Goal: Task Accomplishment & Management: Manage account settings

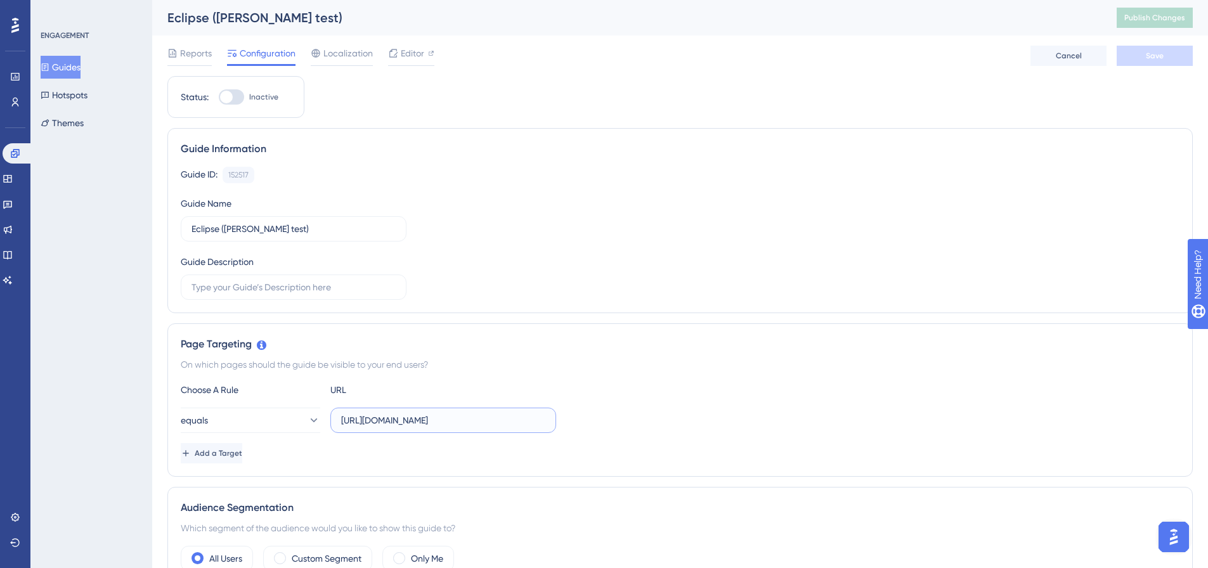
click at [409, 425] on input "[URL][DOMAIN_NAME]" at bounding box center [443, 420] width 204 height 14
click at [530, 455] on div "Add a Target" at bounding box center [680, 453] width 998 height 20
click at [414, 56] on span "Editor" at bounding box center [412, 53] width 23 height 15
click at [15, 18] on icon at bounding box center [15, 25] width 8 height 15
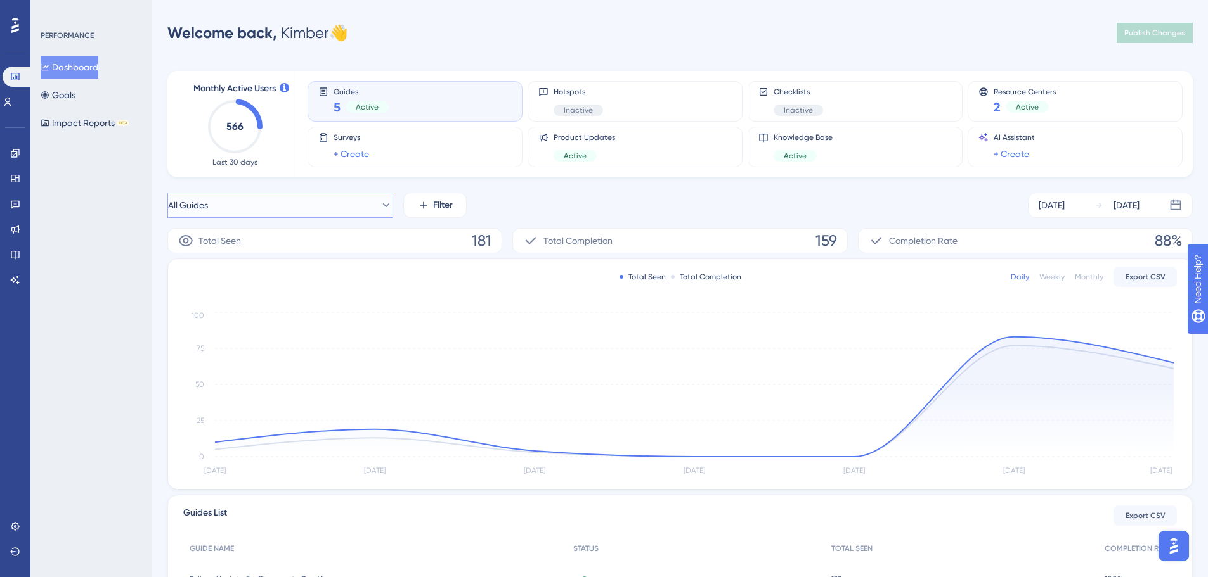
click at [380, 208] on icon at bounding box center [386, 205] width 13 height 13
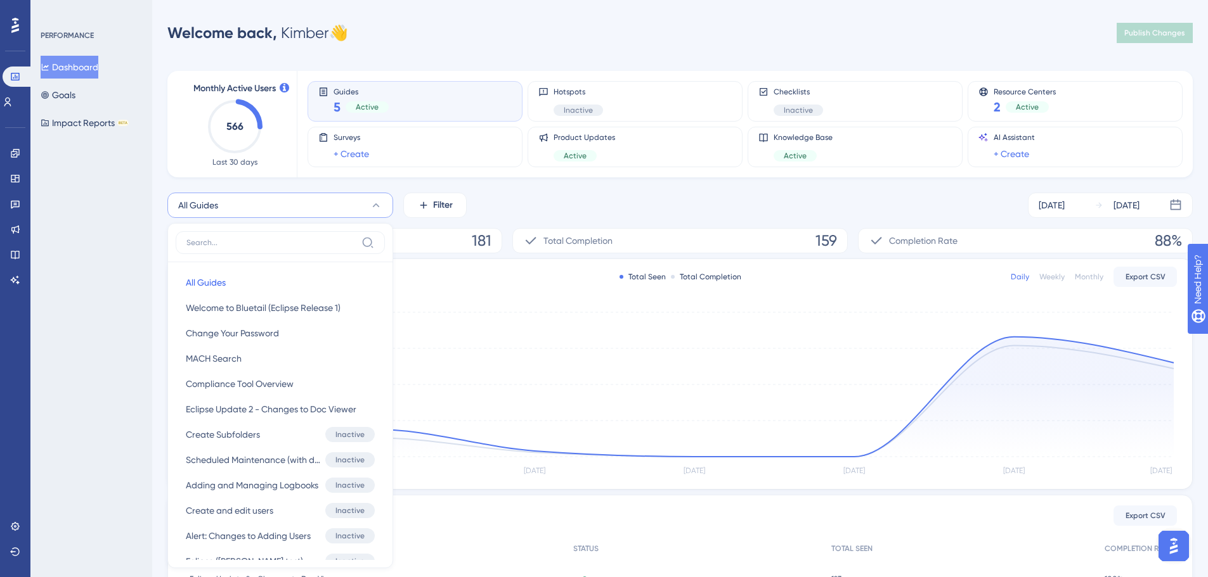
scroll to position [105, 0]
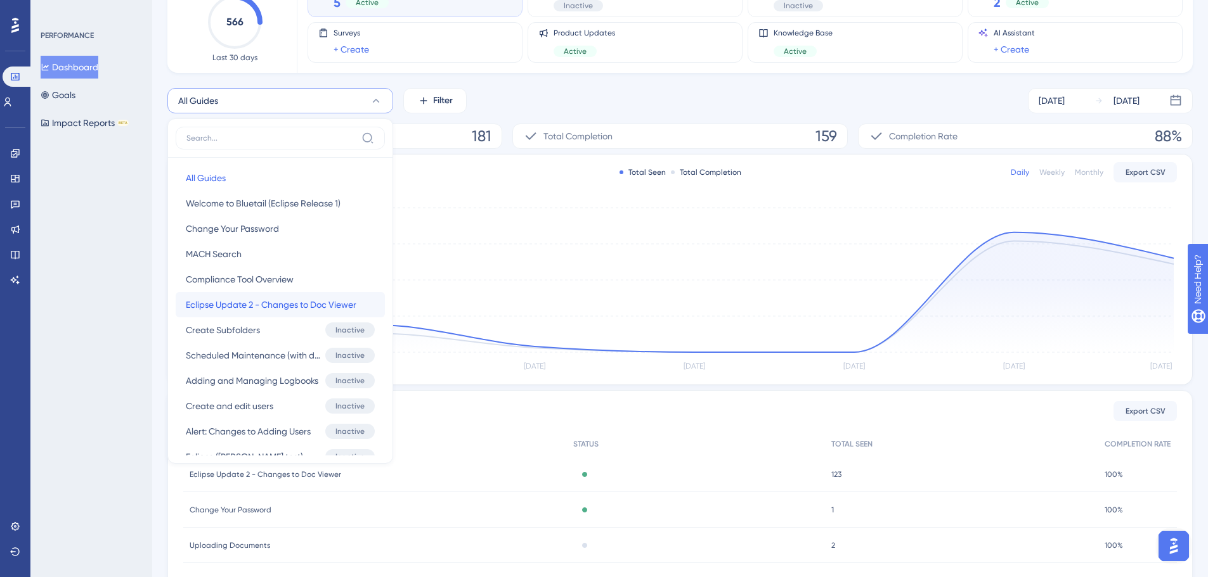
click at [286, 302] on span "Eclipse Update 2 - Changes to Doc Viewer" at bounding box center [271, 304] width 171 height 15
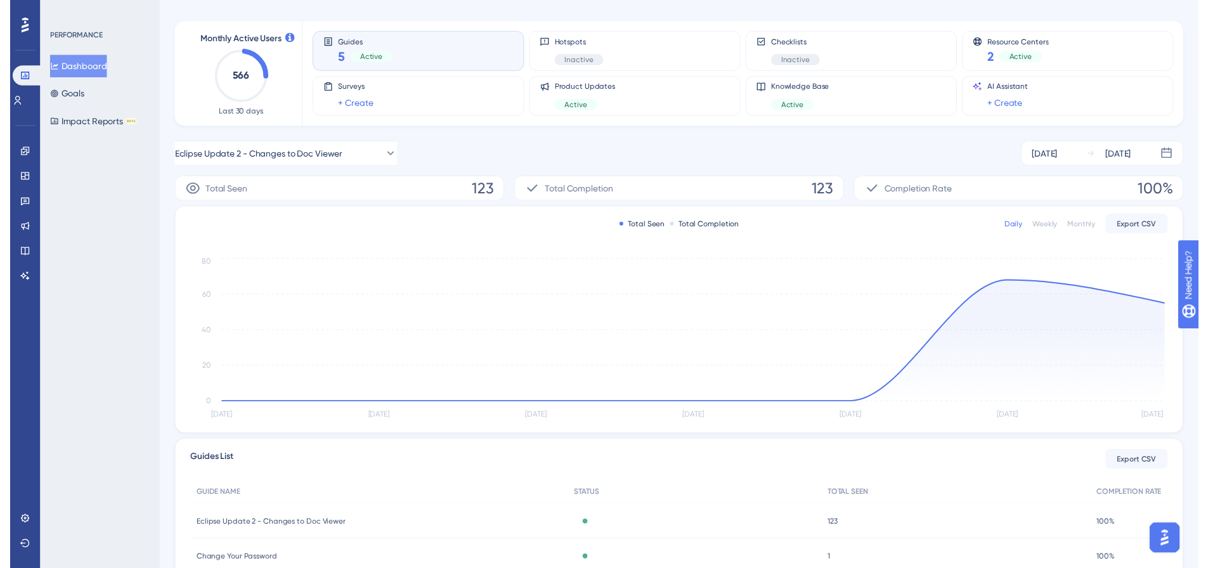
scroll to position [0, 0]
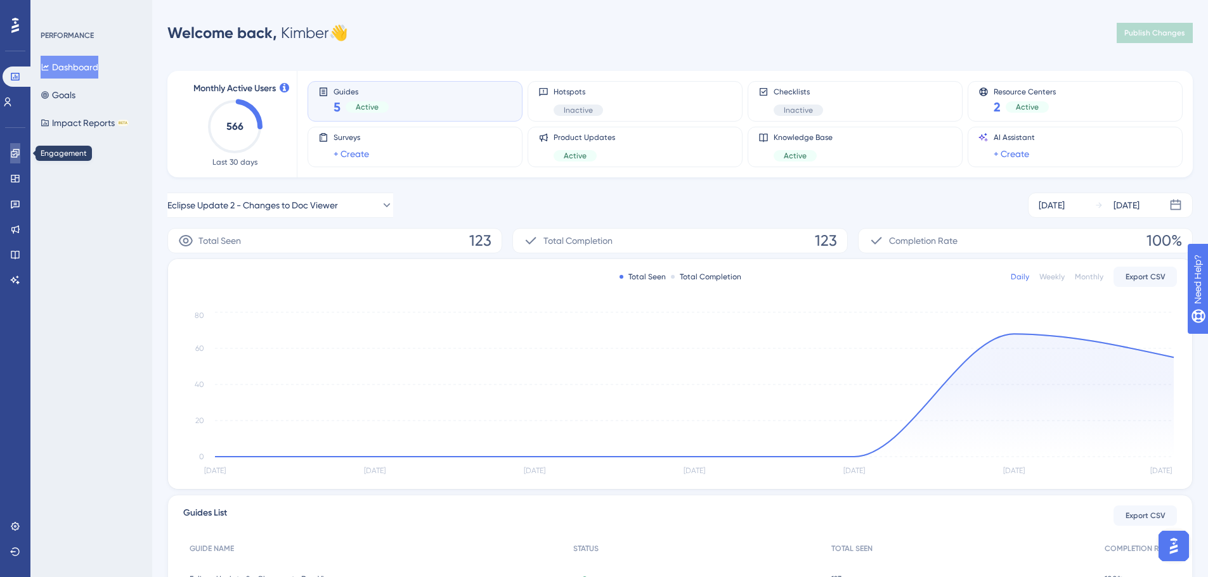
click at [15, 152] on icon at bounding box center [15, 153] width 8 height 8
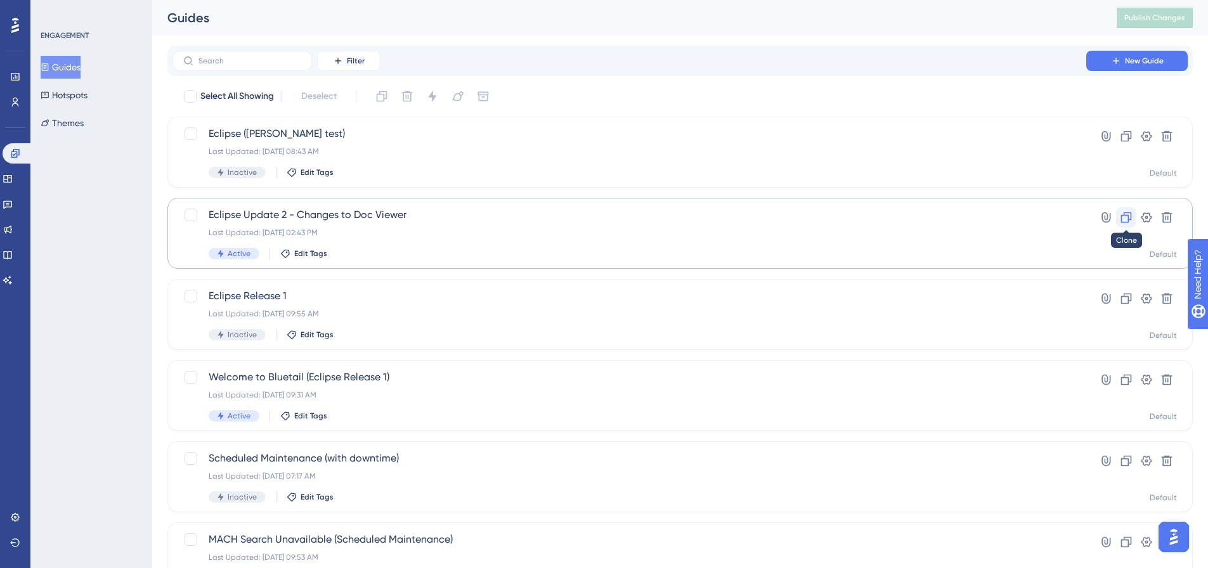
click at [1124, 212] on icon at bounding box center [1126, 217] width 11 height 11
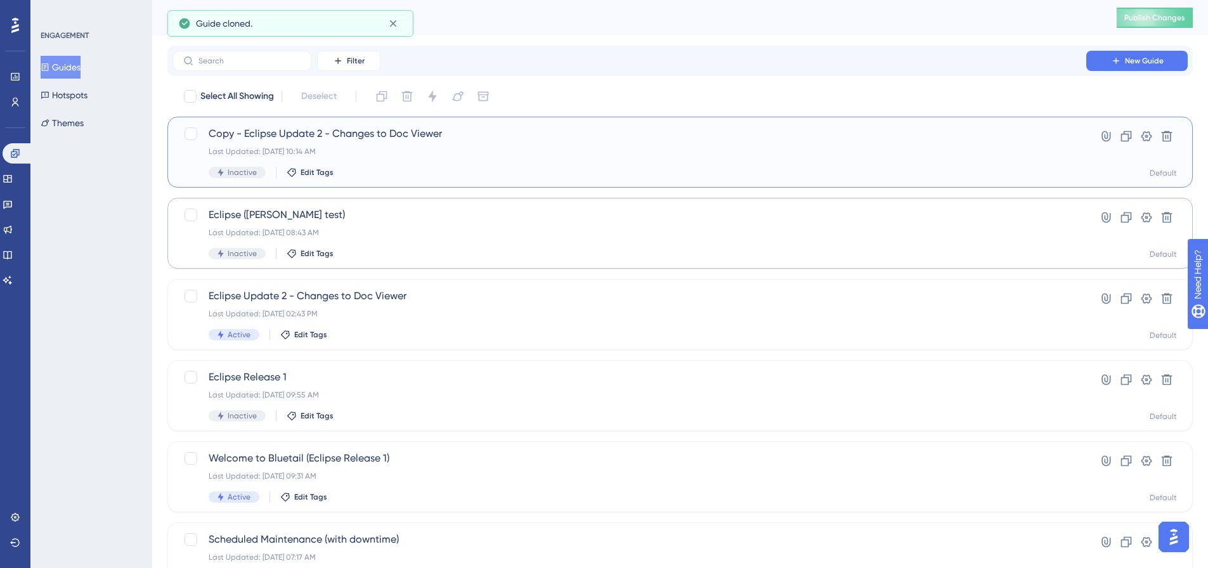
click at [577, 150] on div "Last Updated: Sep 23 2025, 10:14 AM" at bounding box center [629, 151] width 841 height 10
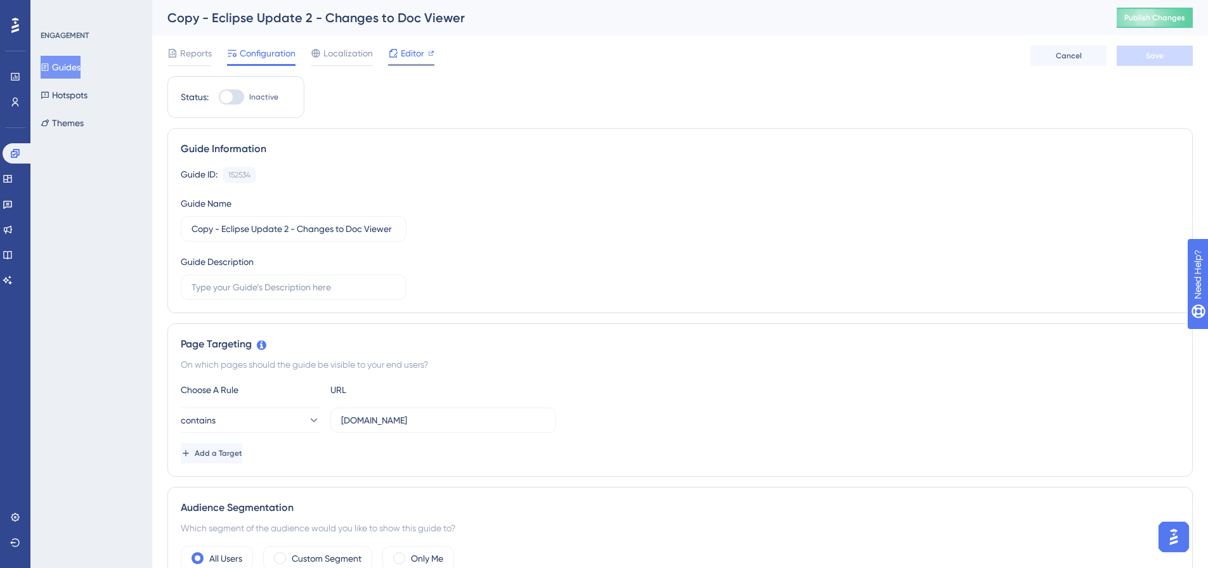
click at [413, 55] on span "Editor" at bounding box center [412, 53] width 23 height 15
click at [1147, 17] on span "Publish Changes" at bounding box center [1154, 18] width 61 height 10
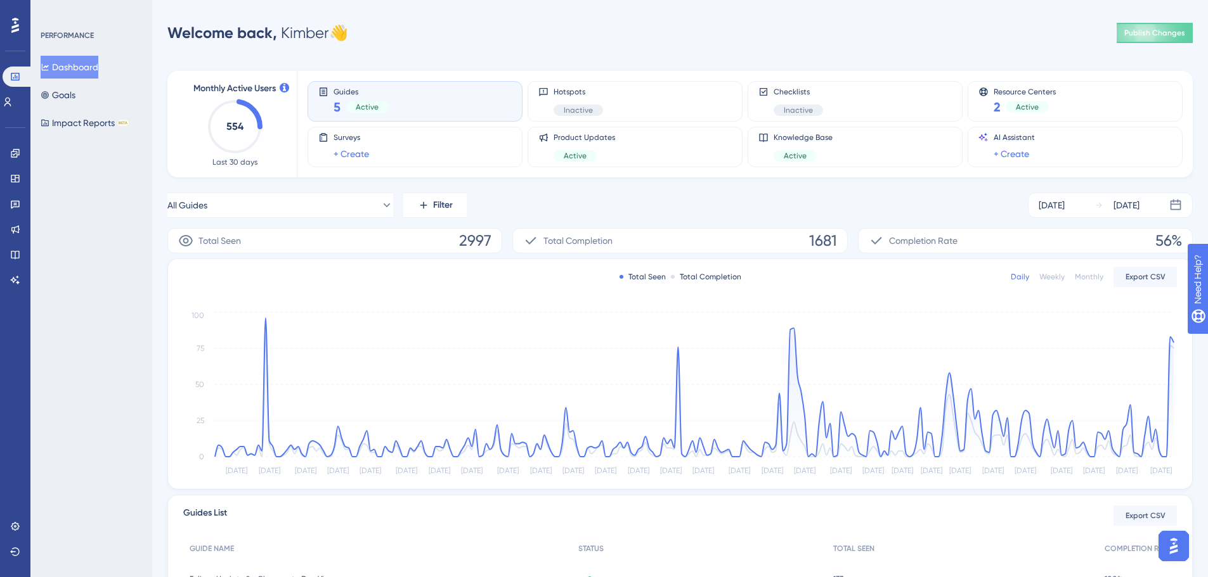
click at [84, 72] on button "Dashboard" at bounding box center [70, 67] width 58 height 23
click at [16, 155] on icon at bounding box center [15, 153] width 8 height 8
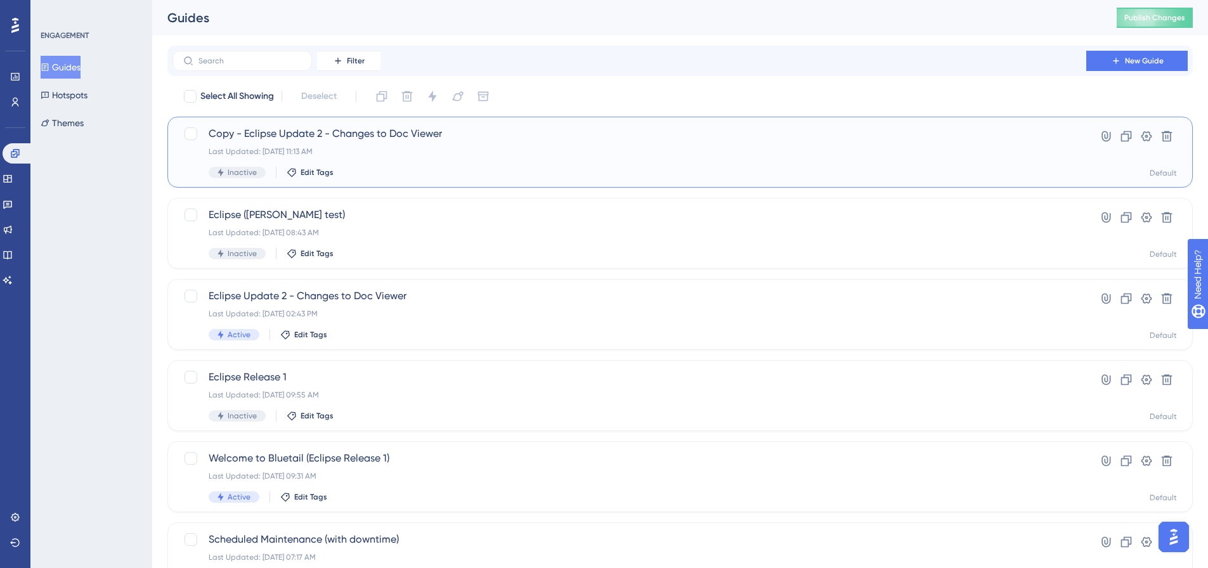
click at [375, 131] on span "Copy - Eclipse Update 2 - Changes to Doc Viewer" at bounding box center [629, 133] width 841 height 15
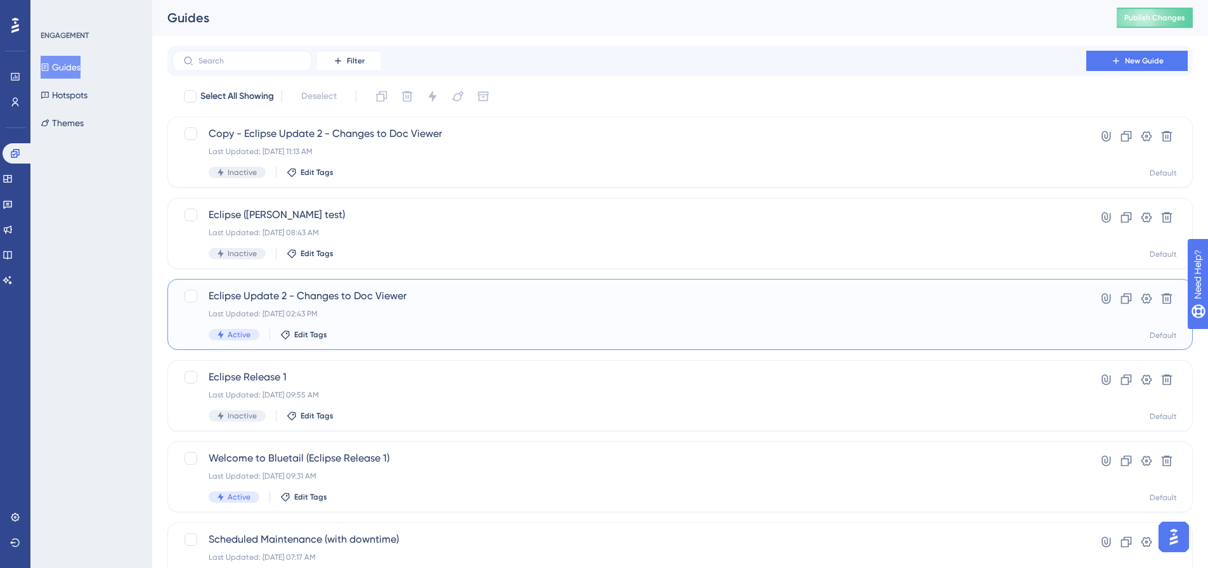
click at [379, 300] on span "Eclipse Update 2 - Changes to Doc Viewer" at bounding box center [629, 295] width 841 height 15
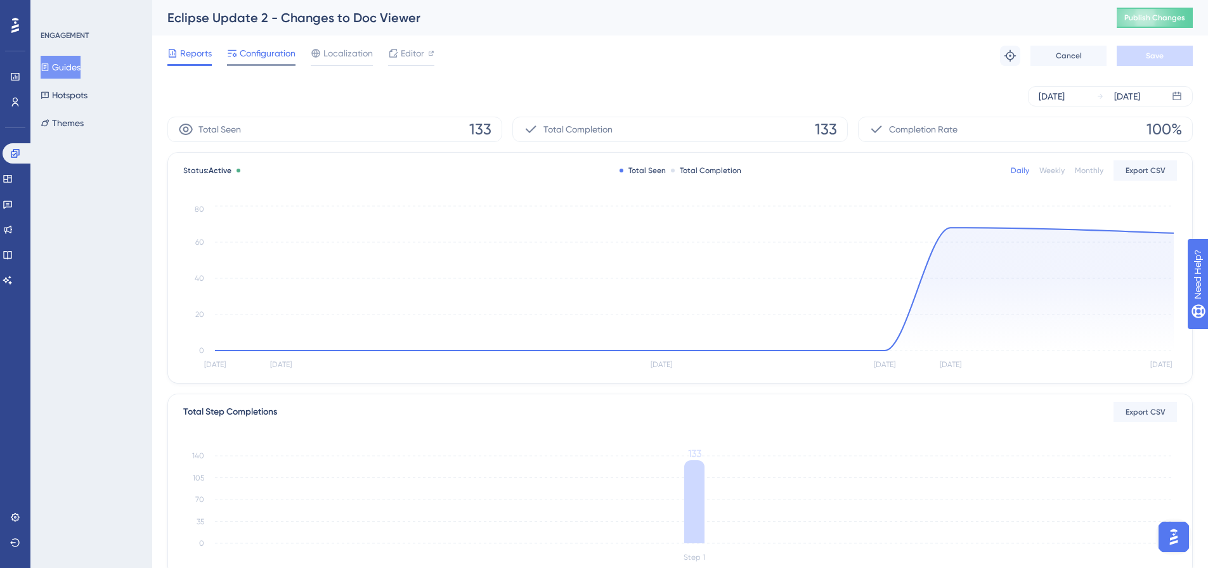
click at [271, 47] on span "Configuration" at bounding box center [268, 53] width 56 height 15
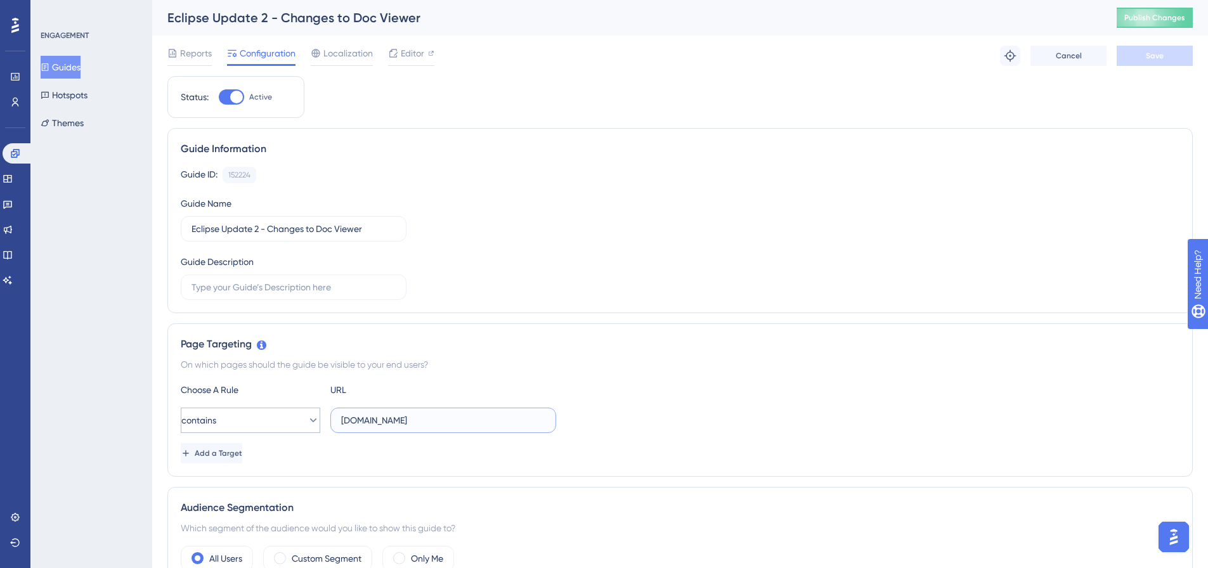
drag, startPoint x: 439, startPoint y: 419, endPoint x: 318, endPoint y: 418, distance: 121.7
click at [318, 418] on div "contains app.bluetail.aero" at bounding box center [368, 420] width 375 height 25
click at [240, 95] on div at bounding box center [236, 97] width 13 height 13
click at [219, 97] on input "Active" at bounding box center [218, 97] width 1 height 1
checkbox input "false"
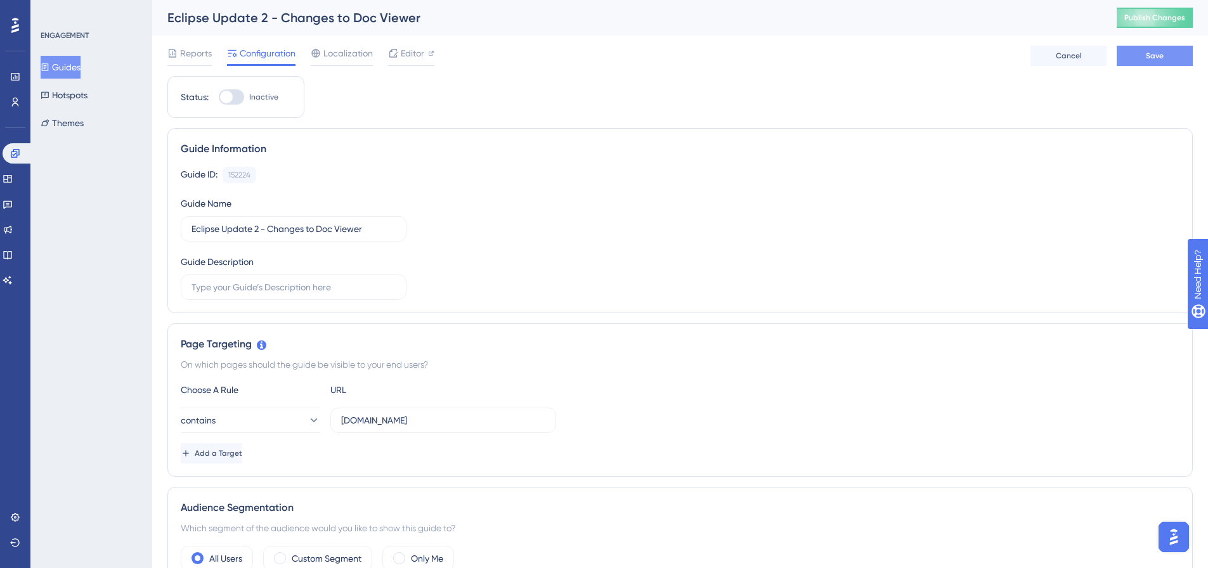
click at [1155, 55] on span "Save" at bounding box center [1154, 56] width 18 height 10
click at [68, 70] on button "Guides" at bounding box center [61, 67] width 40 height 23
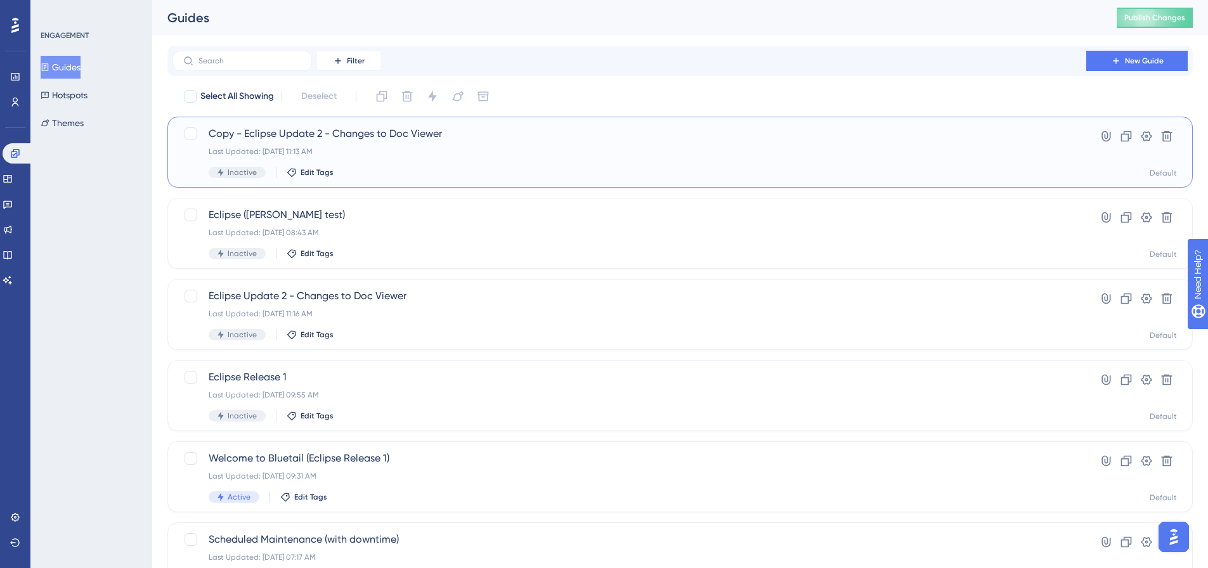
click at [279, 147] on div "Last Updated: Sep 23 2025, 11:13 AM" at bounding box center [629, 151] width 841 height 10
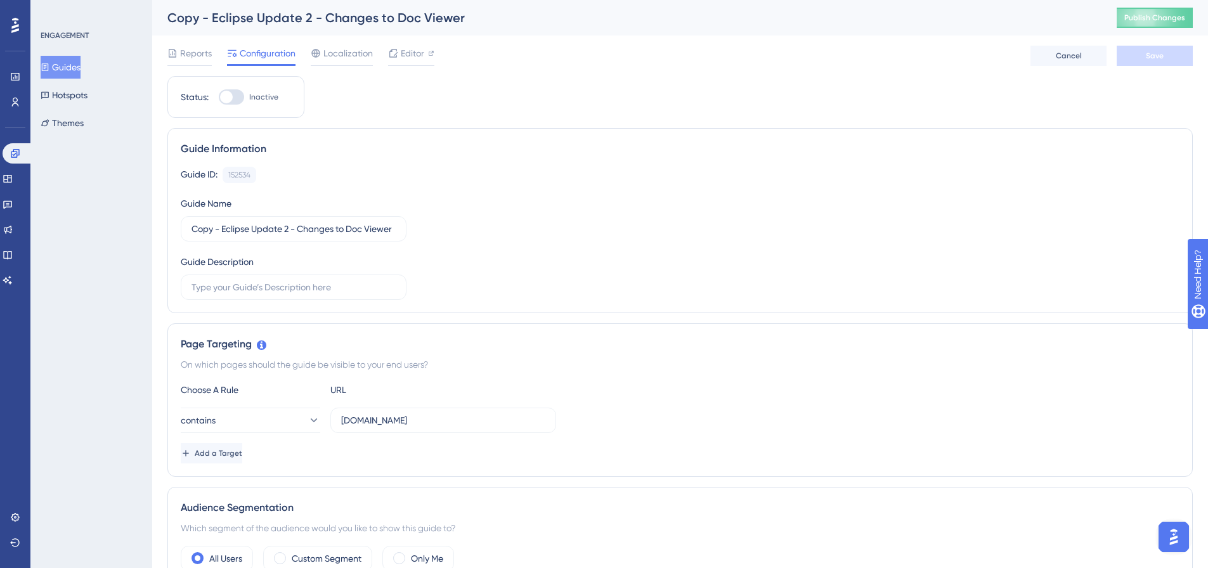
click at [228, 98] on div at bounding box center [226, 97] width 13 height 13
click at [219, 98] on input "Inactive" at bounding box center [218, 97] width 1 height 1
checkbox input "true"
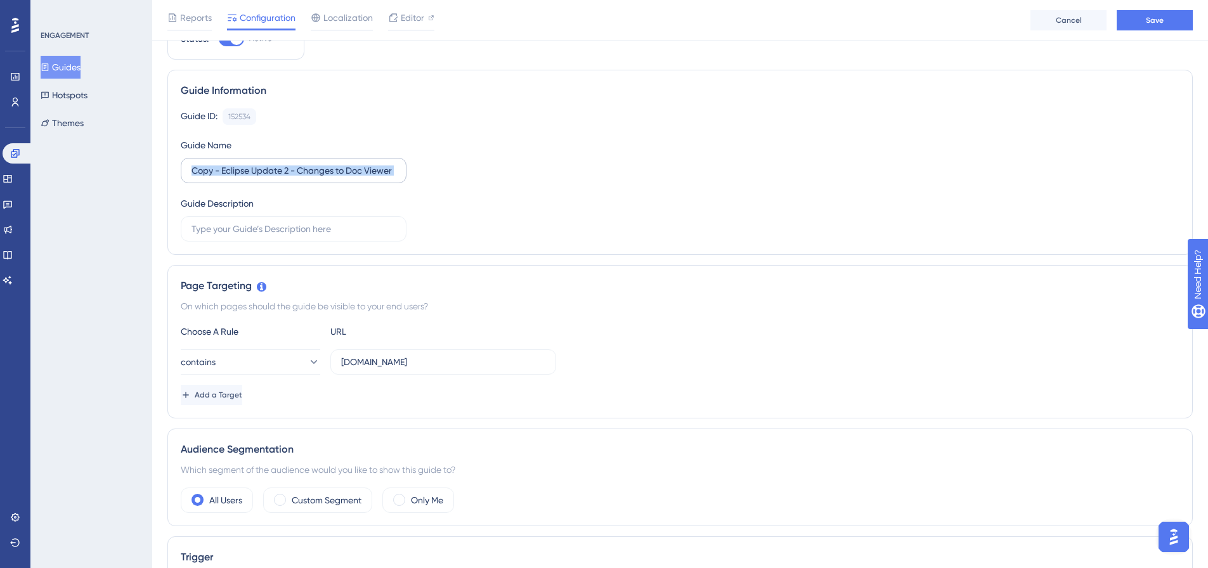
drag, startPoint x: 400, startPoint y: 170, endPoint x: 183, endPoint y: 177, distance: 217.6
click at [183, 177] on label "Copy - Eclipse Update 2 - Changes to Doc Viewer" at bounding box center [294, 170] width 226 height 25
click at [222, 170] on input "Copy - Eclipse Update 2 - Changes to Doc Viewer" at bounding box center [293, 171] width 204 height 14
drag, startPoint x: 222, startPoint y: 169, endPoint x: 157, endPoint y: 170, distance: 65.3
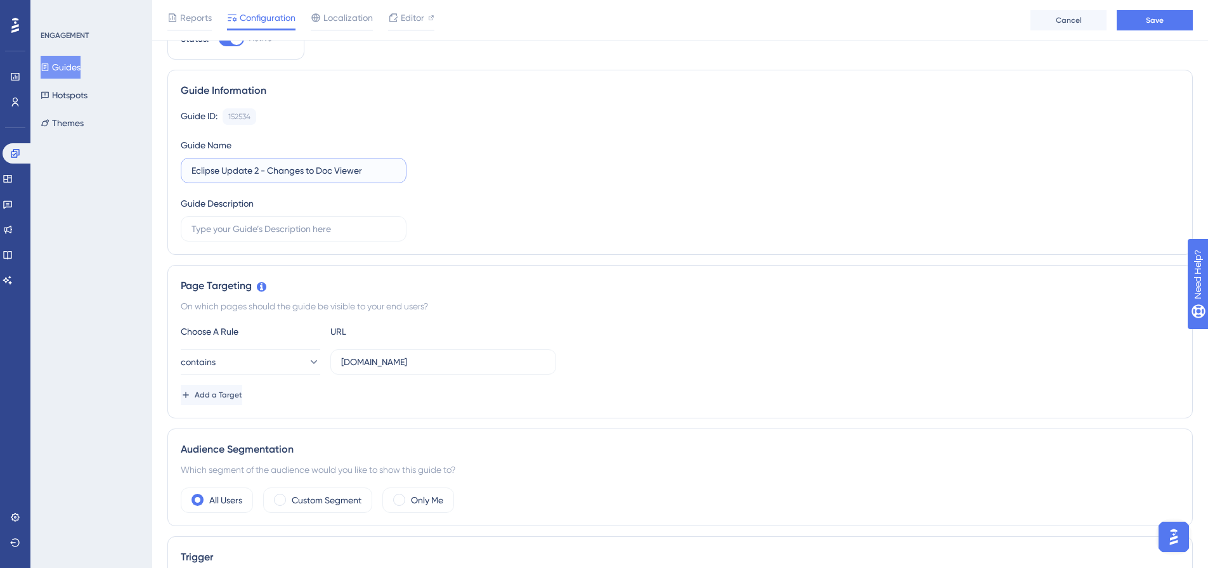
click at [377, 167] on input "Eclipse Update 2 - Changes to Doc Viewer" at bounding box center [293, 171] width 204 height 14
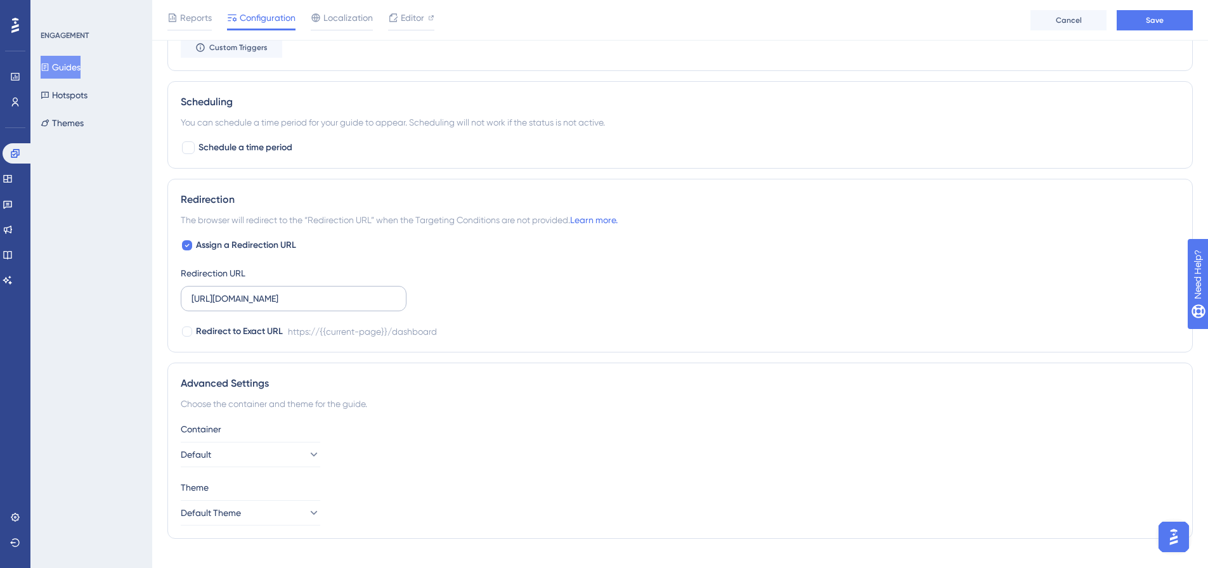
scroll to position [782, 0]
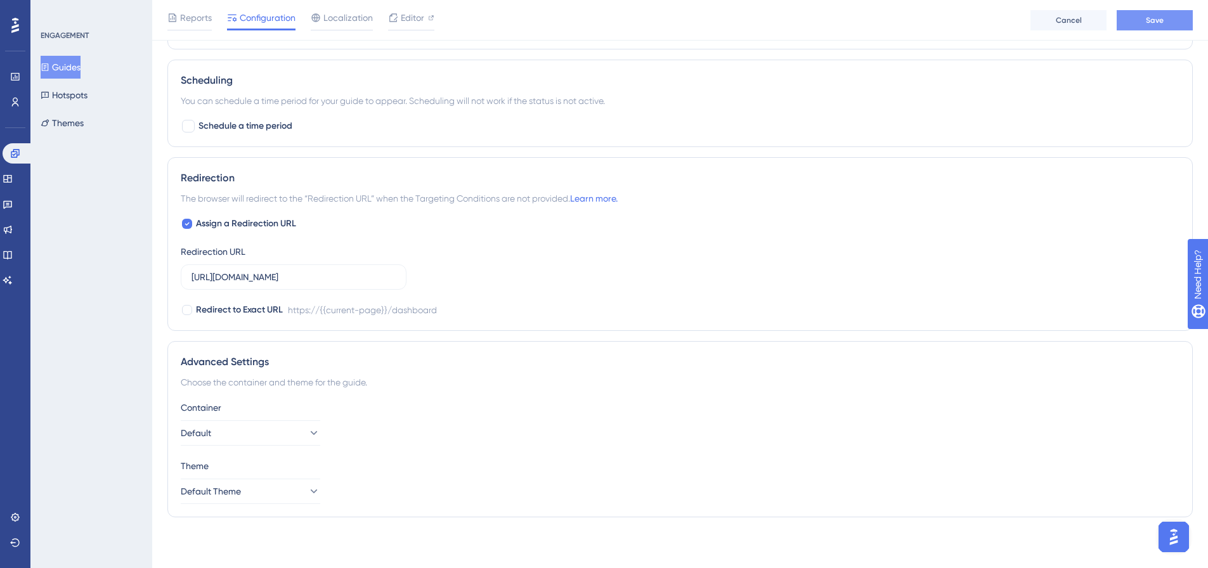
type input "Eclipse Update 2 - Changes to Doc Viewer (FULL WALKTHROUGH)"
click at [1152, 15] on span "Save" at bounding box center [1154, 20] width 18 height 10
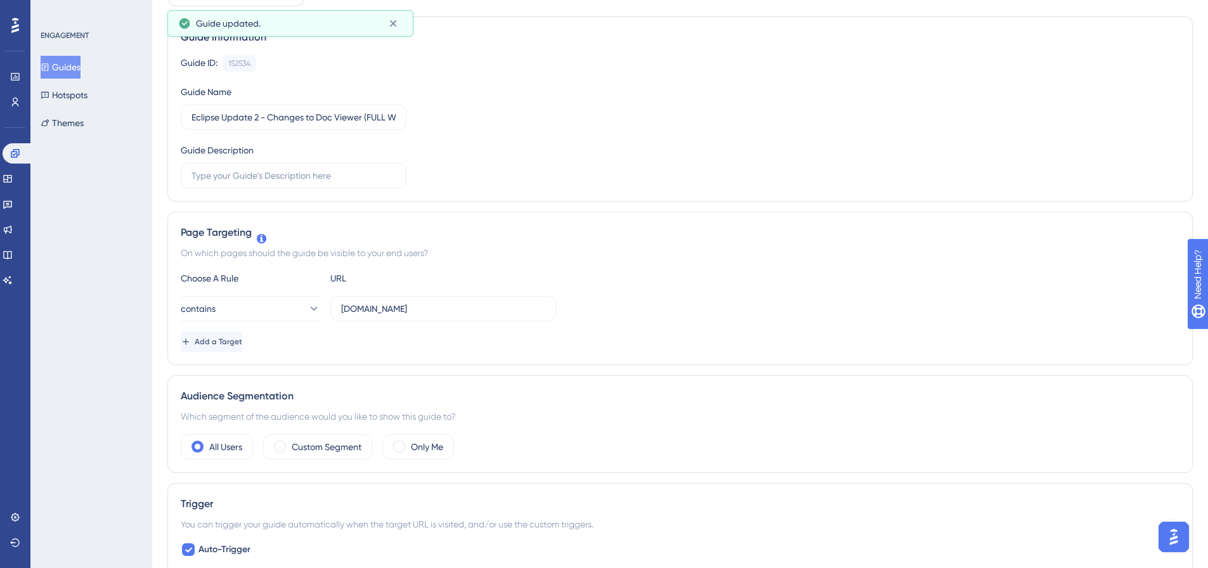
scroll to position [0, 0]
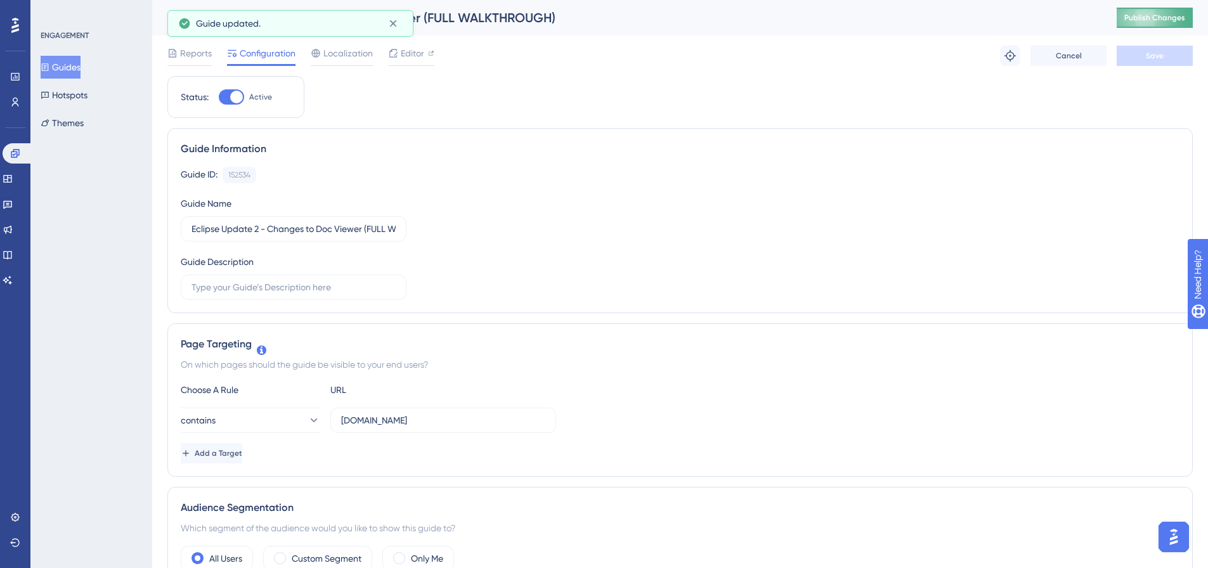
click at [1192, 20] on button "Publish Changes" at bounding box center [1154, 18] width 76 height 20
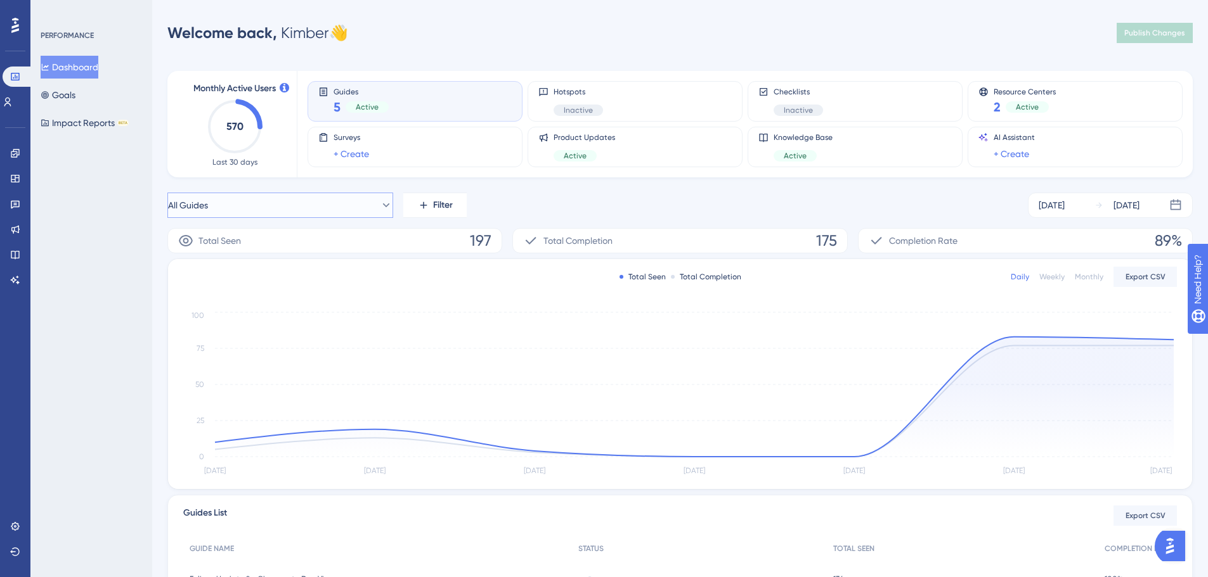
click at [380, 202] on icon at bounding box center [386, 205] width 13 height 13
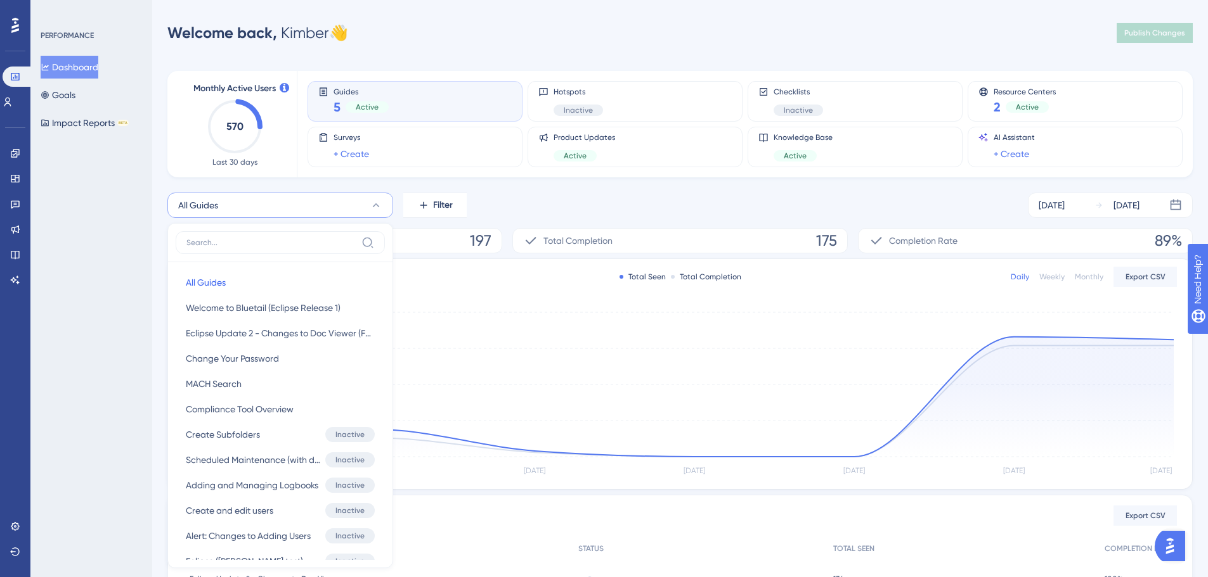
scroll to position [107, 0]
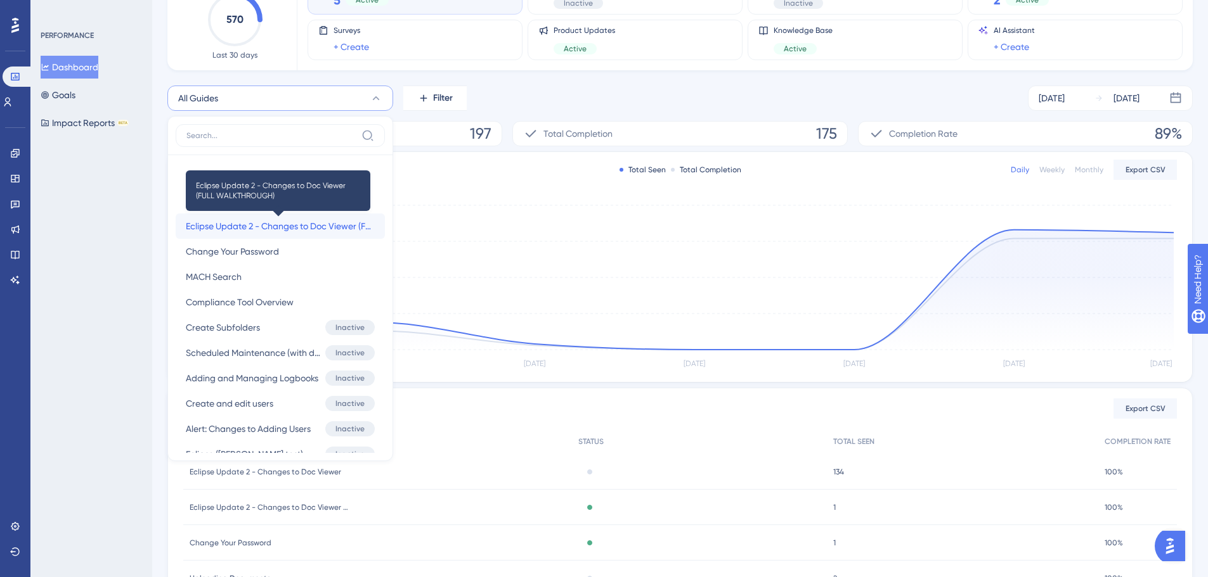
click at [285, 227] on span "Eclipse Update 2 - Changes to Doc Viewer (FULL WALKTHROUGH)" at bounding box center [280, 226] width 189 height 15
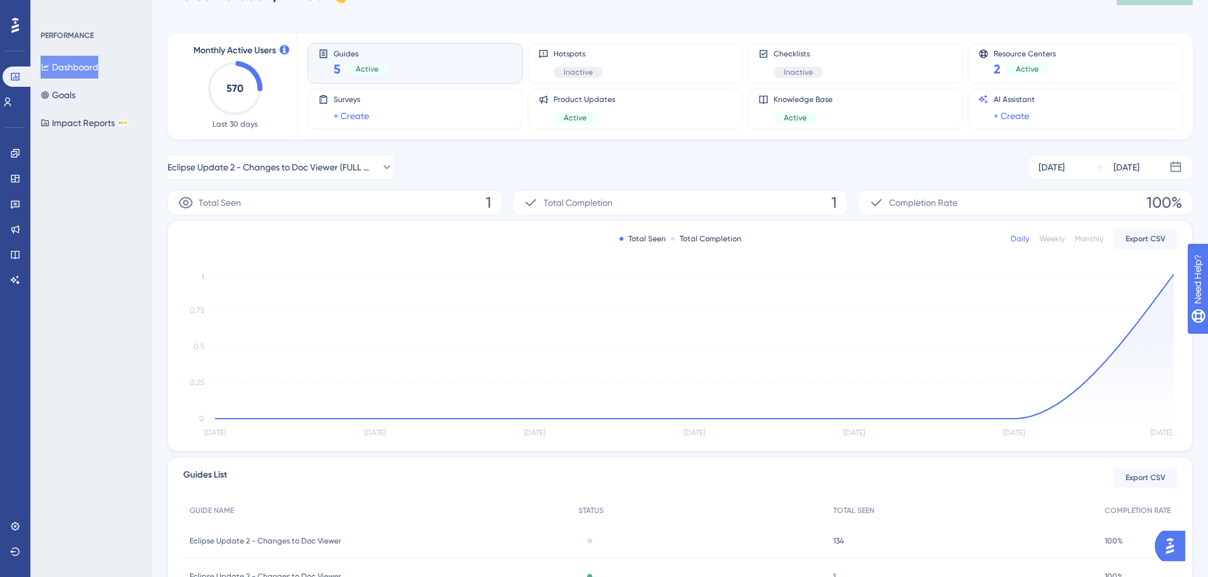
scroll to position [0, 0]
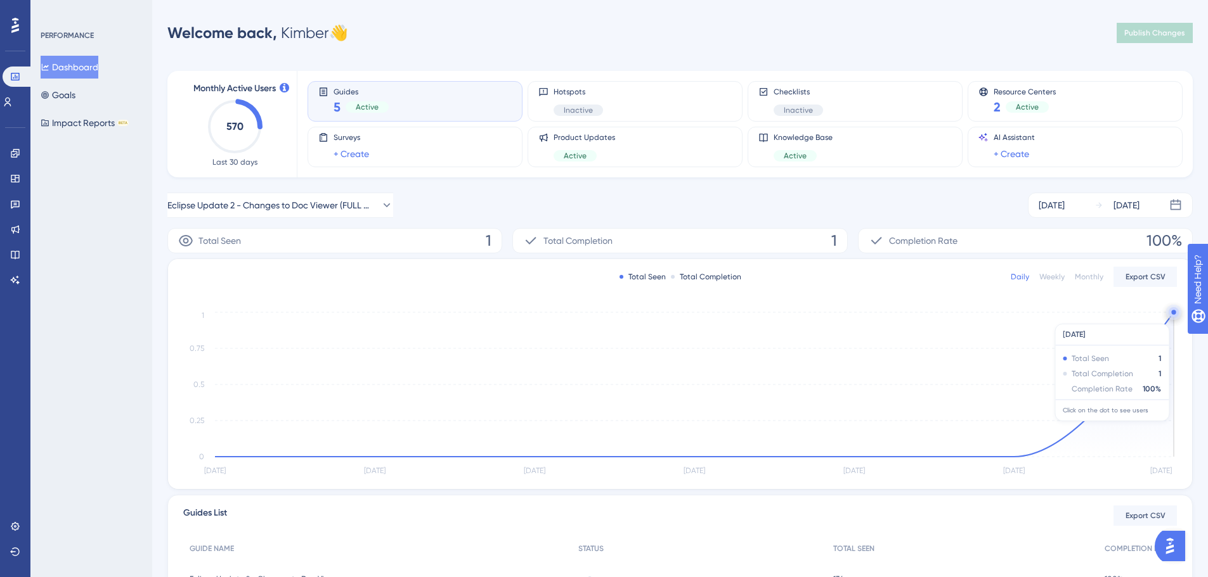
click at [1173, 318] on circle at bounding box center [1173, 312] width 10 height 10
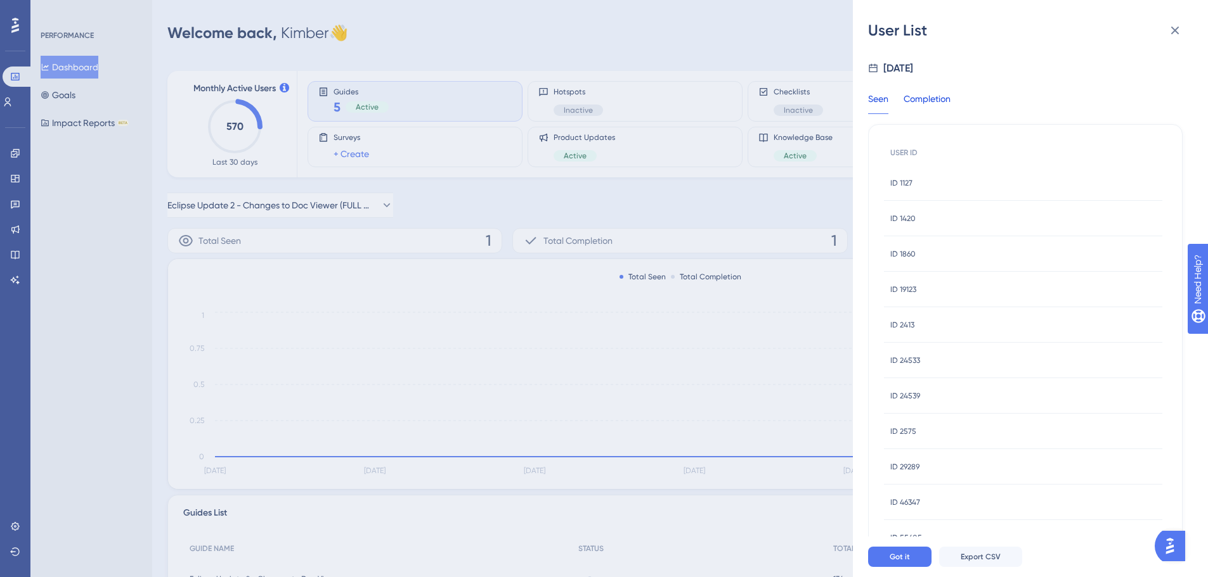
click at [925, 99] on div "Completion" at bounding box center [926, 102] width 47 height 23
click at [874, 101] on div "Seen" at bounding box center [878, 102] width 20 height 23
click at [941, 98] on div "Completion" at bounding box center [926, 102] width 47 height 23
click at [1171, 34] on icon at bounding box center [1174, 30] width 15 height 15
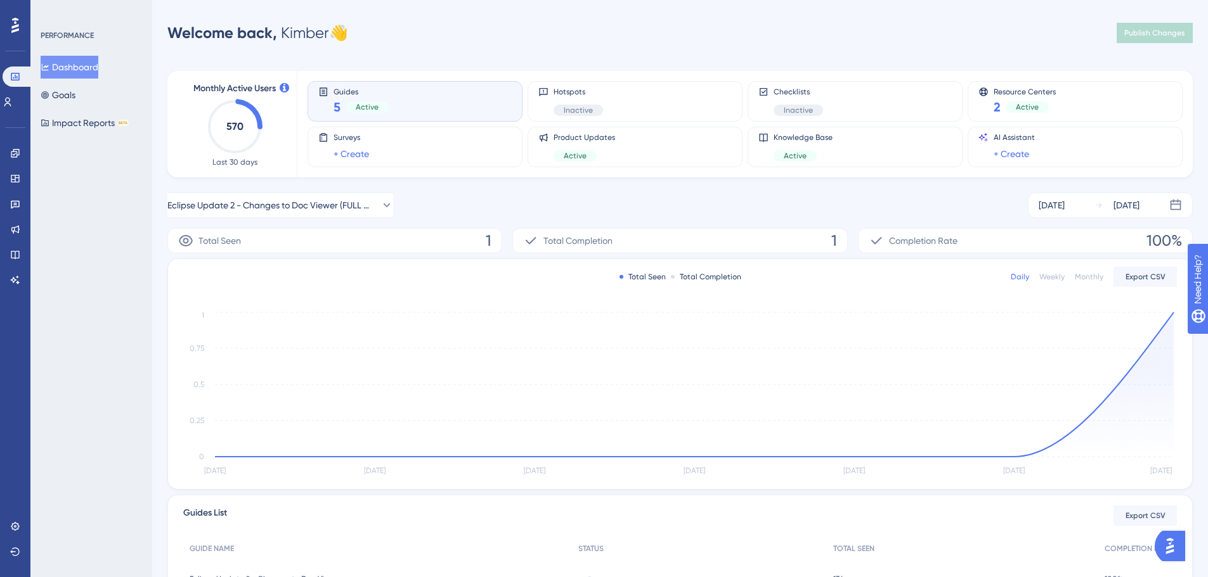
click at [829, 240] on div "Total Completion 1" at bounding box center [679, 240] width 335 height 25
click at [18, 155] on icon at bounding box center [15, 153] width 8 height 8
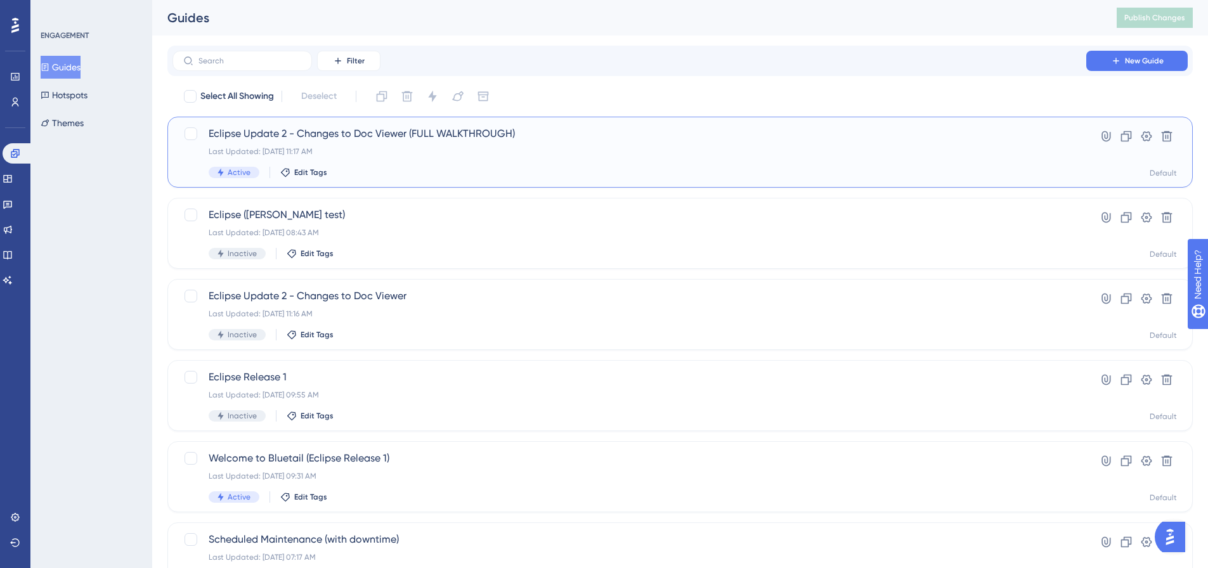
click at [431, 132] on span "Eclipse Update 2 - Changes to Doc Viewer (FULL WALKTHROUGH)" at bounding box center [629, 133] width 841 height 15
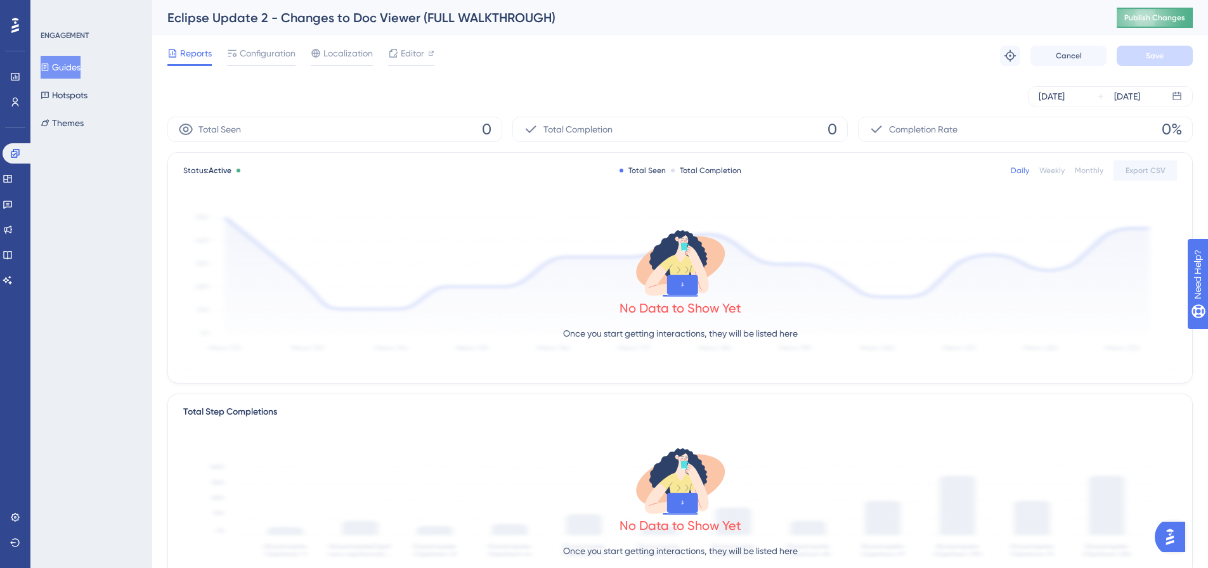
click at [1144, 23] on button "Publish Changes" at bounding box center [1154, 18] width 76 height 20
click at [259, 53] on span "Configuration" at bounding box center [268, 53] width 56 height 15
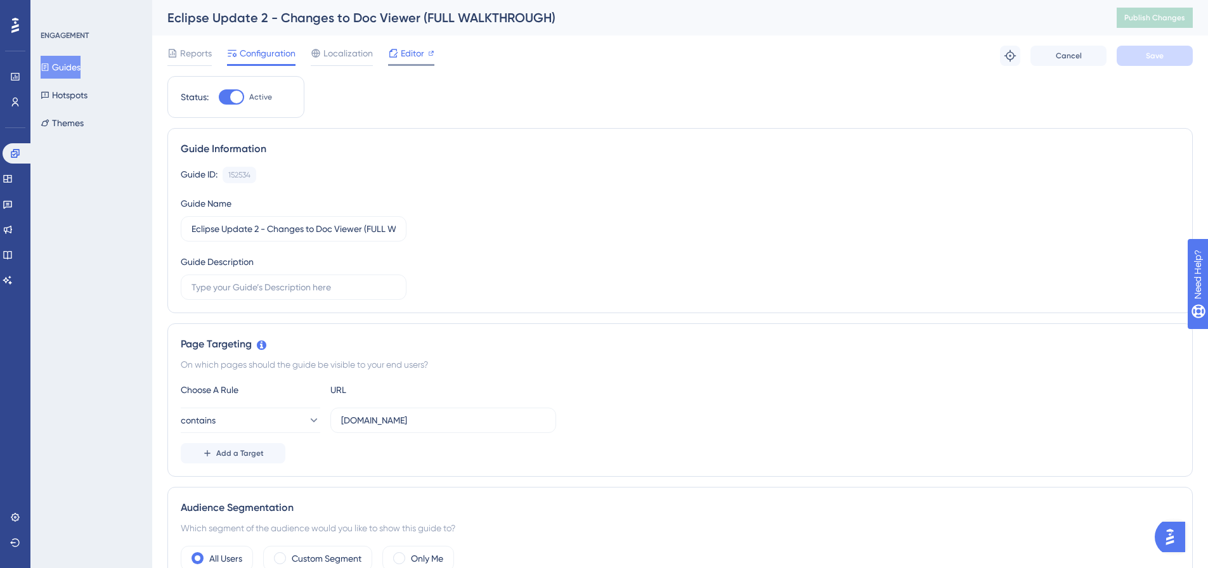
click at [411, 53] on span "Editor" at bounding box center [412, 53] width 23 height 15
click at [1156, 16] on span "Publish Changes" at bounding box center [1154, 18] width 61 height 10
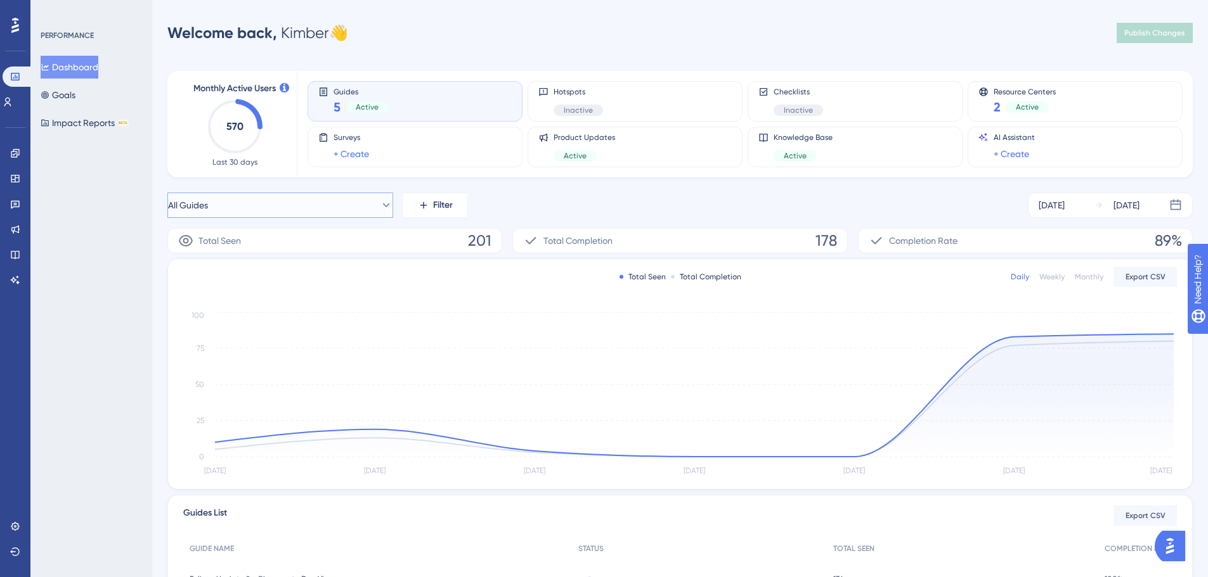
click at [381, 199] on button "All Guides" at bounding box center [280, 205] width 226 height 25
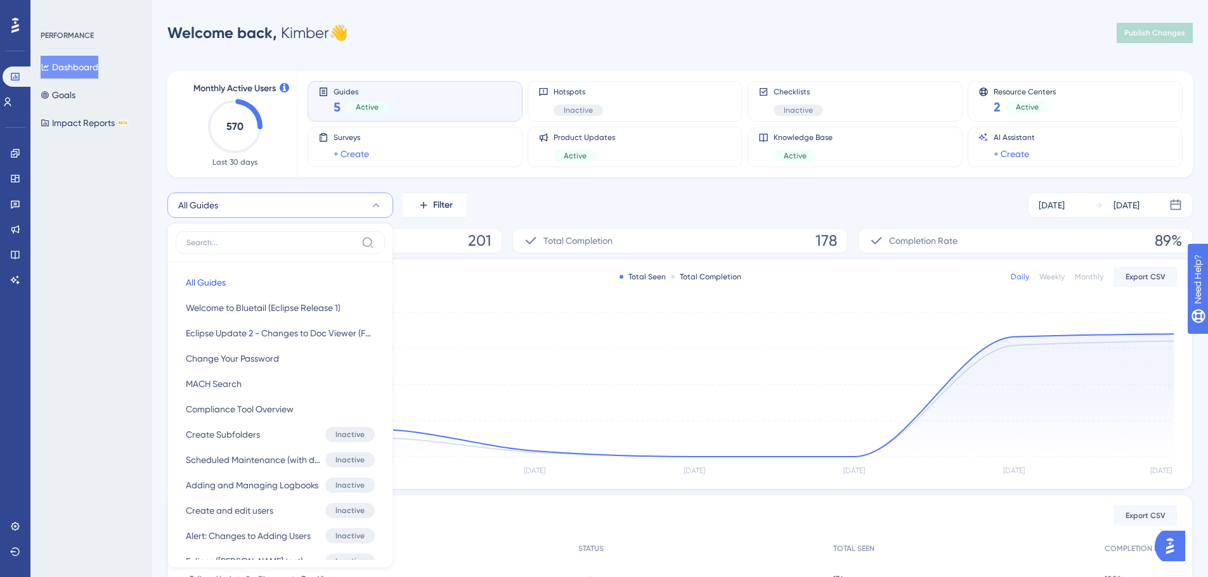
scroll to position [73, 0]
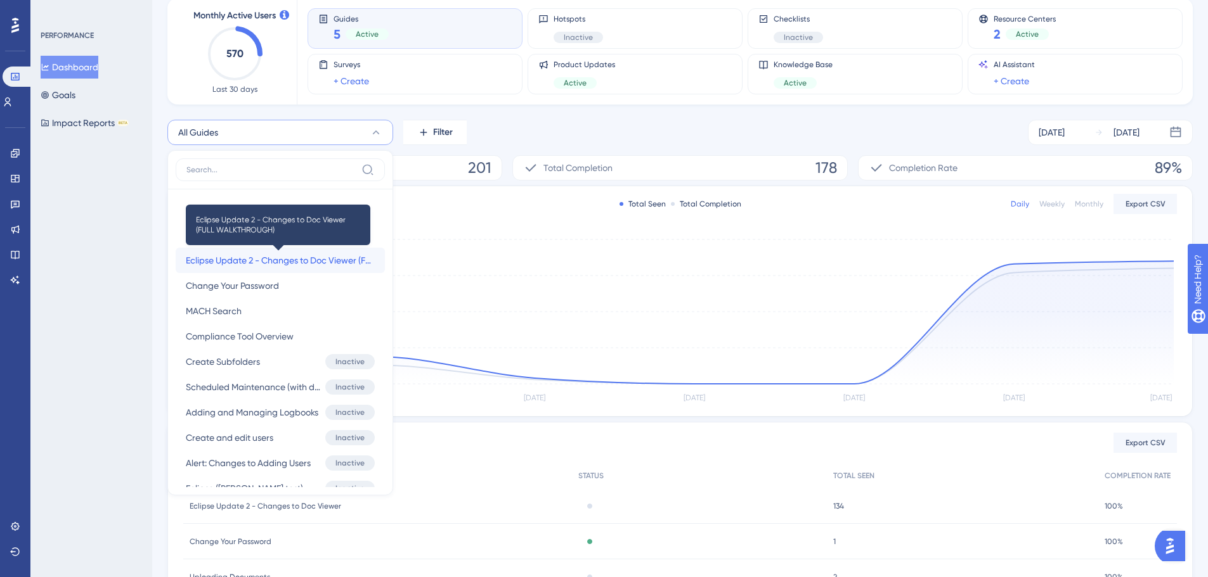
click at [344, 260] on span "Eclipse Update 2 - Changes to Doc Viewer (FULL WALKTHROUGH)" at bounding box center [280, 260] width 189 height 15
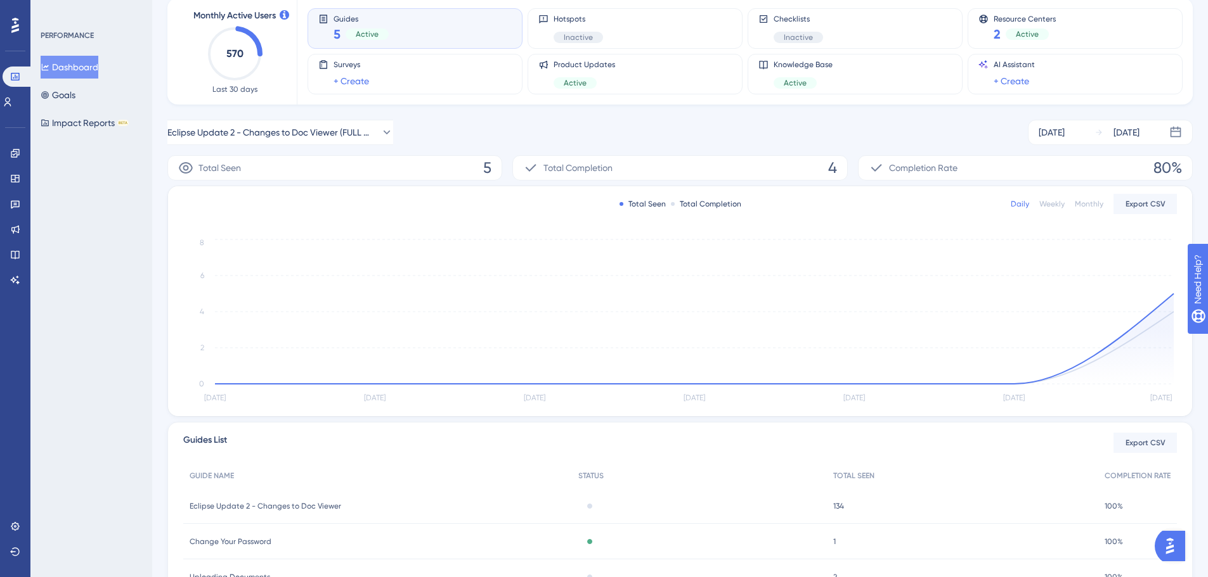
click at [945, 420] on div "Total Seen 5 Total Completion 4 Completion Rate 80% Total Seen Total Completion…" at bounding box center [679, 431] width 1025 height 552
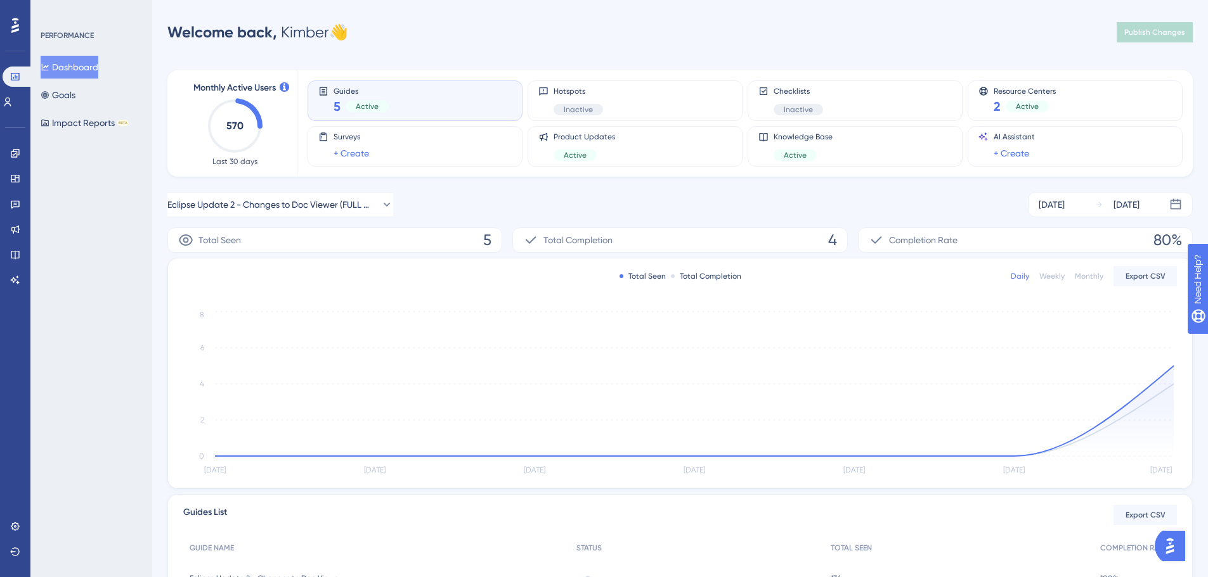
scroll to position [0, 0]
click at [293, 197] on button "Eclipse Update 2 - Changes to Doc Viewer (FULL WALKTHROUGH)" at bounding box center [280, 205] width 226 height 25
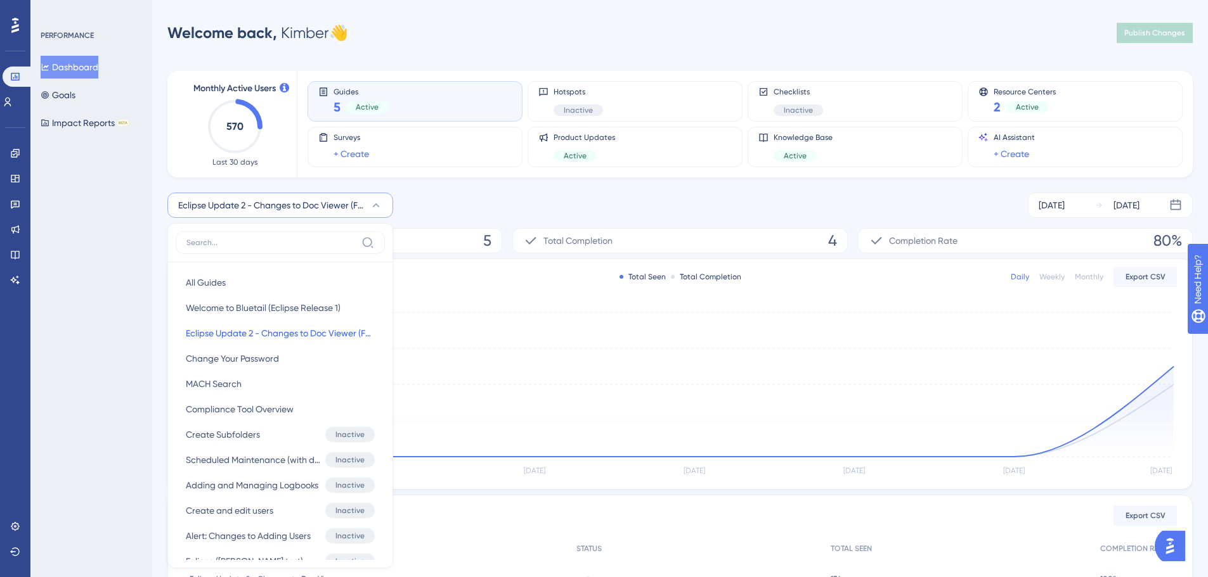
scroll to position [107, 0]
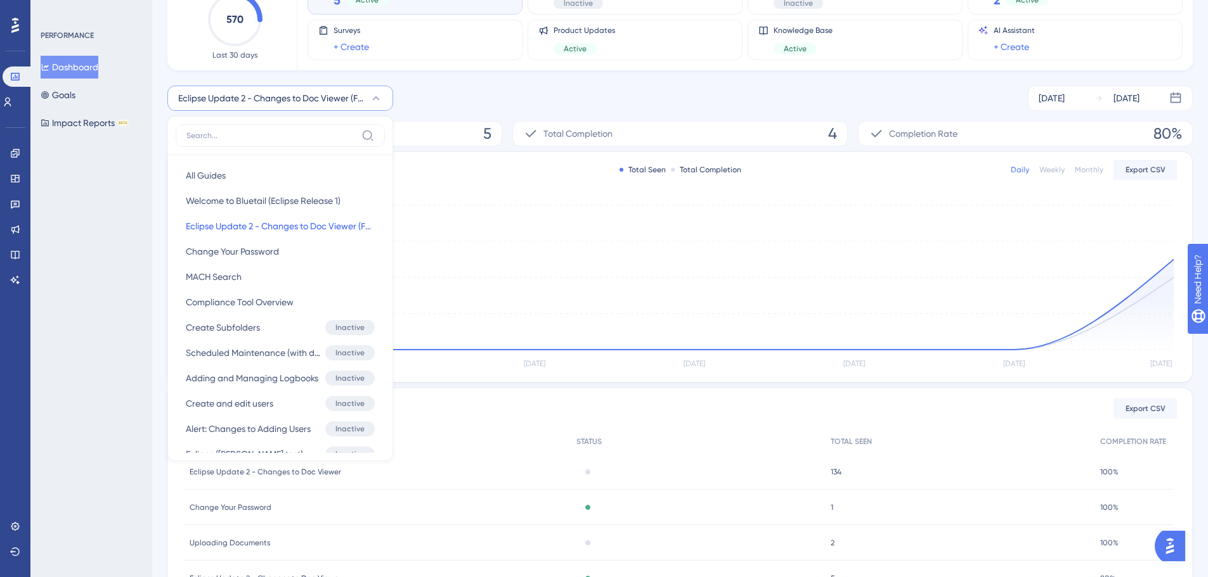
click at [600, 80] on div "Monthly Active Users 570 Last 30 days Guides 5 Active Hotspots Inactive Checkli…" at bounding box center [679, 311] width 1025 height 725
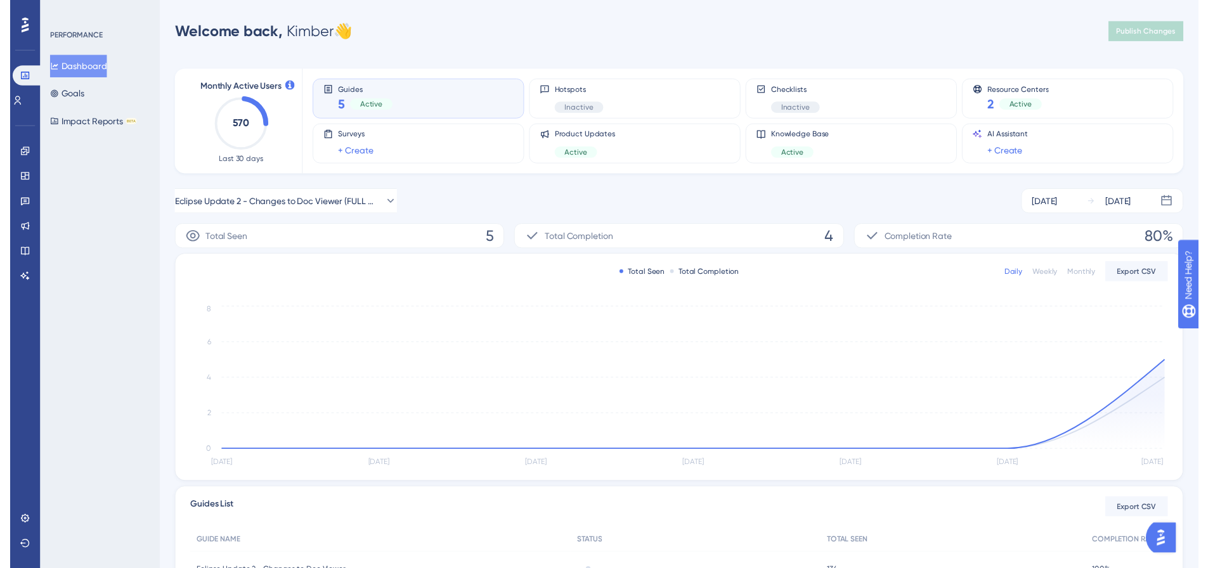
scroll to position [0, 0]
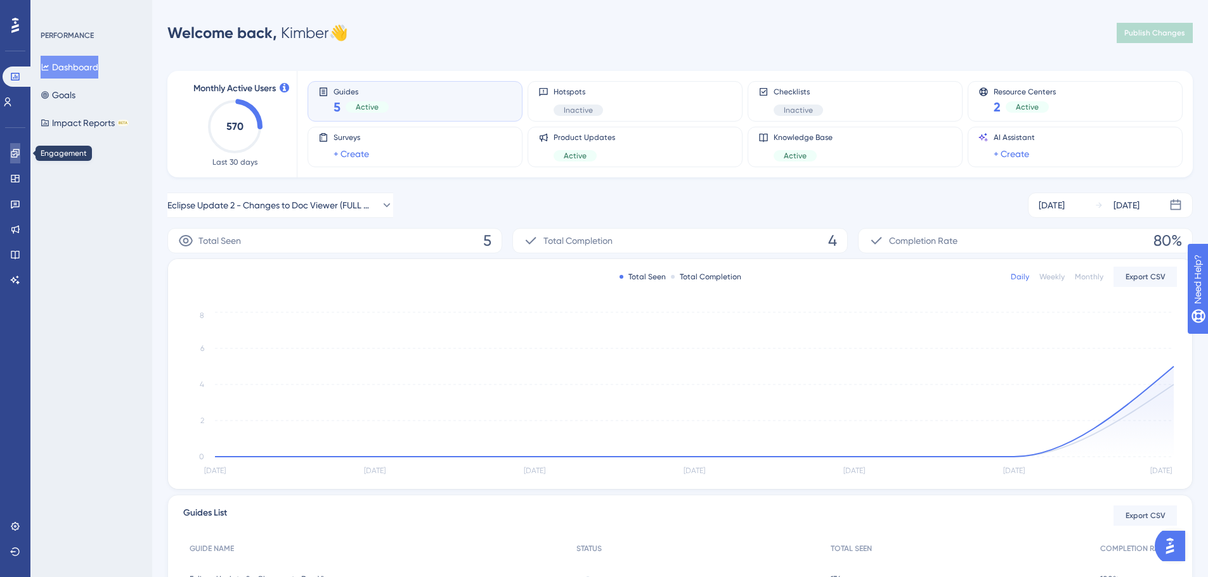
click at [18, 153] on icon at bounding box center [15, 153] width 10 height 10
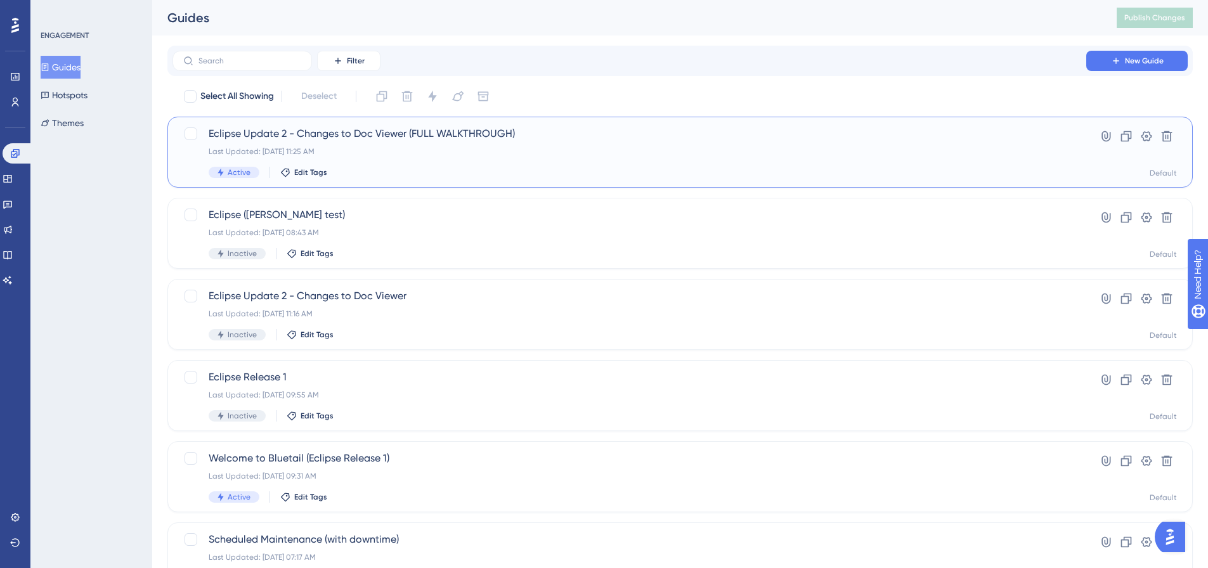
click at [396, 127] on span "Eclipse Update 2 - Changes to Doc Viewer (FULL WALKTHROUGH)" at bounding box center [629, 133] width 841 height 15
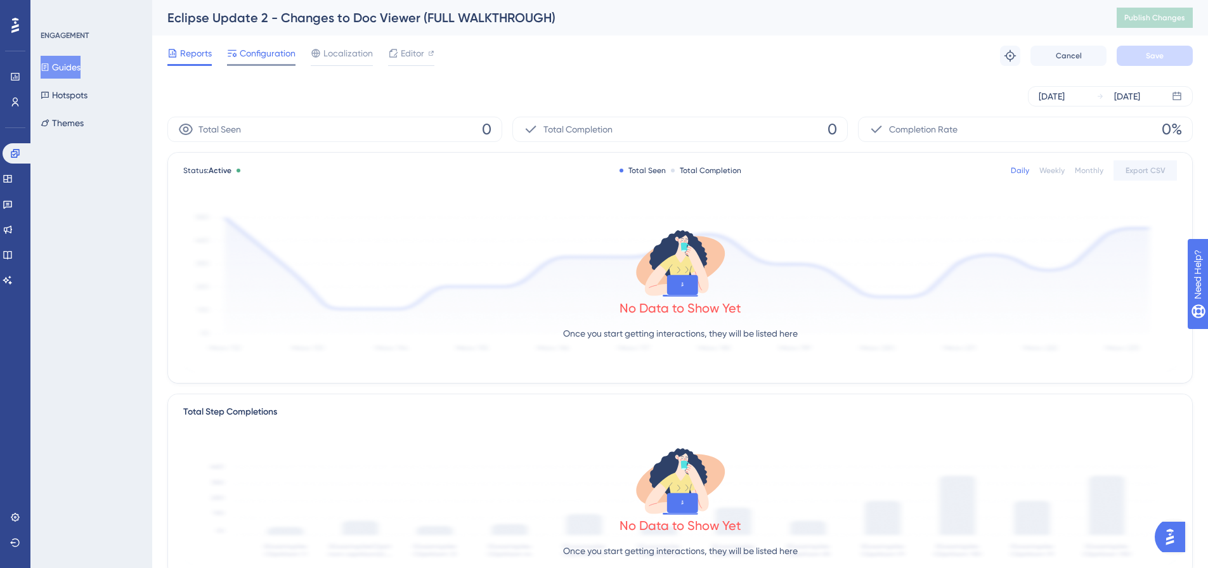
click at [261, 48] on span "Configuration" at bounding box center [268, 53] width 56 height 15
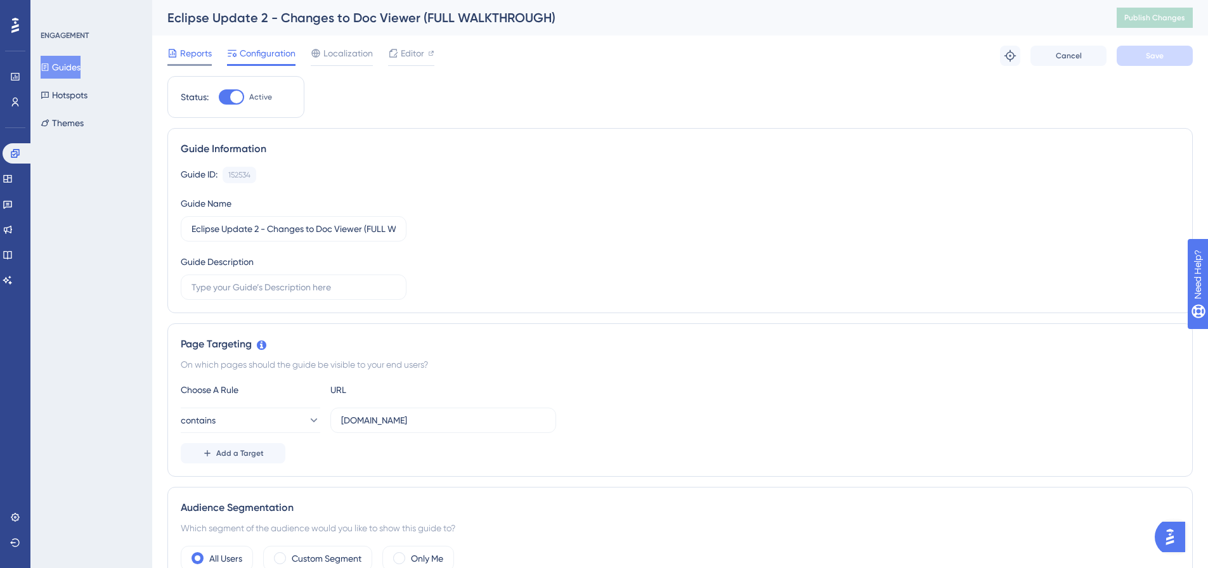
click at [187, 46] on span "Reports" at bounding box center [196, 53] width 32 height 15
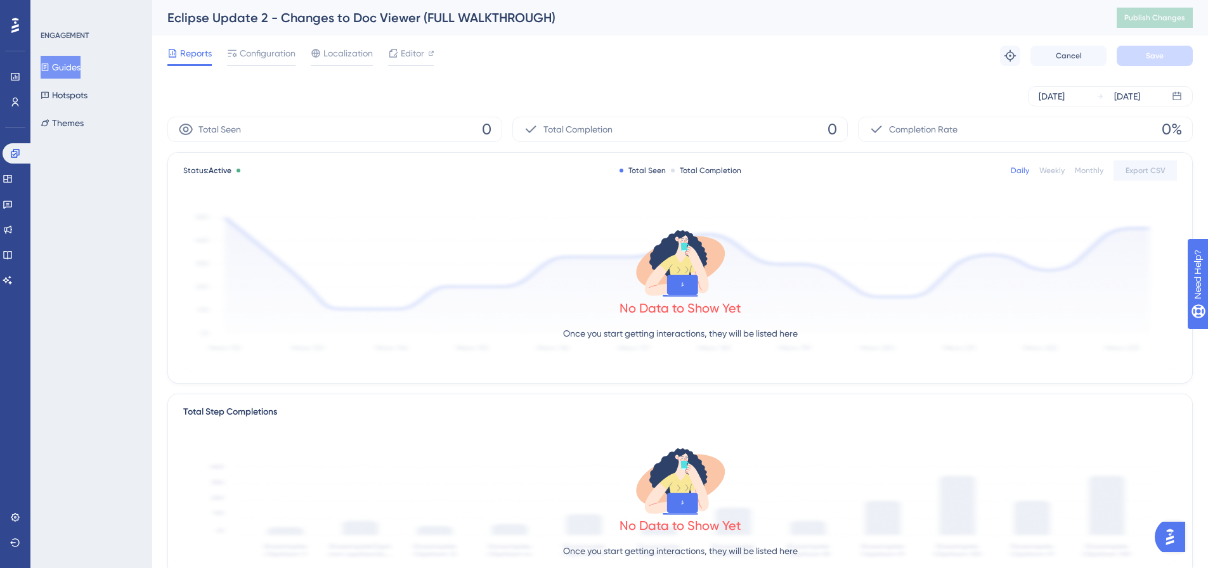
click at [8, 20] on div at bounding box center [15, 25] width 20 height 20
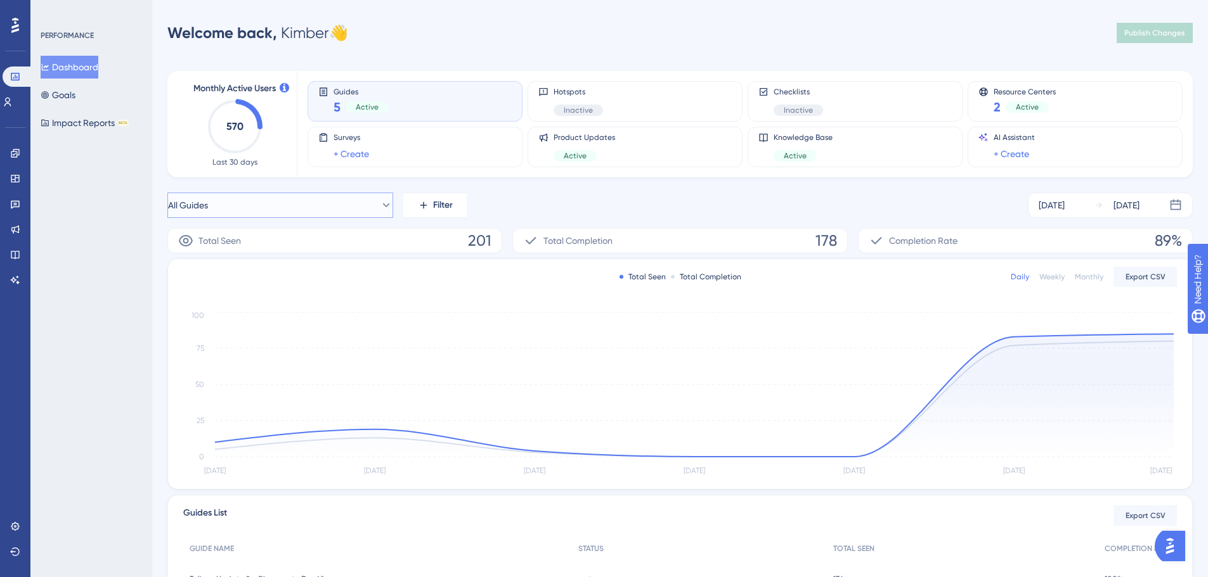
click at [382, 202] on icon at bounding box center [386, 205] width 13 height 13
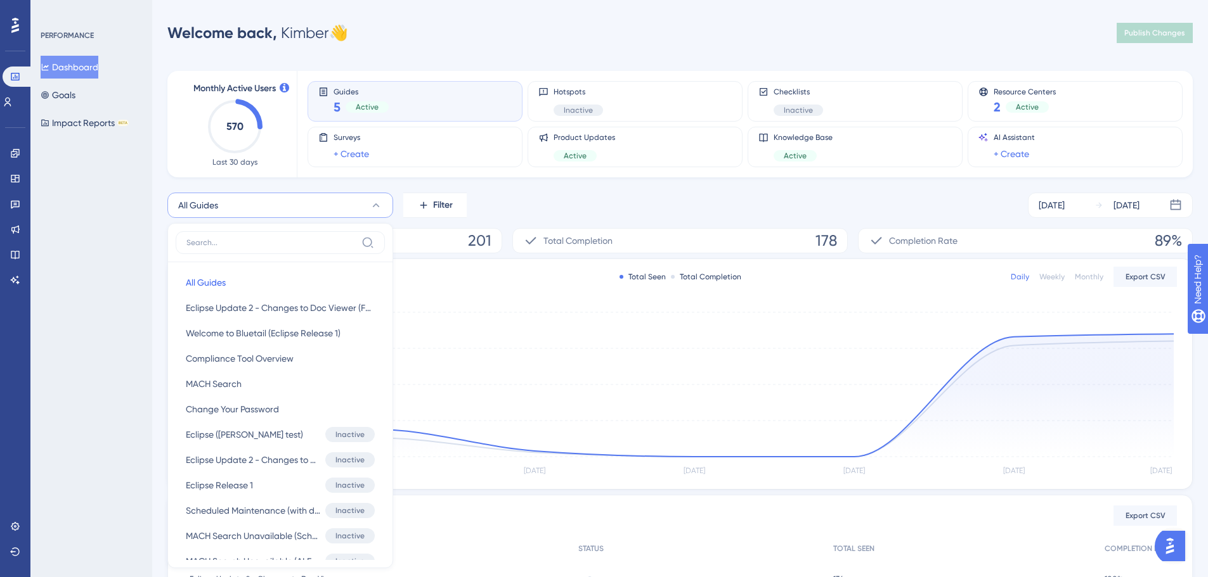
scroll to position [105, 0]
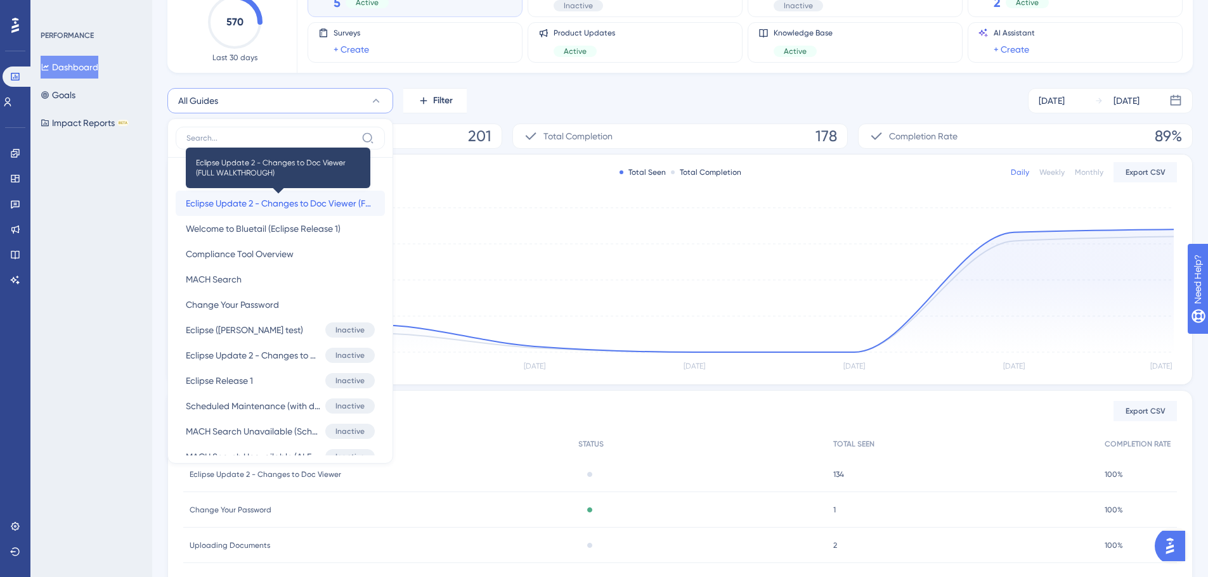
click at [287, 210] on span "Eclipse Update 2 - Changes to Doc Viewer (FULL WALKTHROUGH)" at bounding box center [280, 203] width 189 height 15
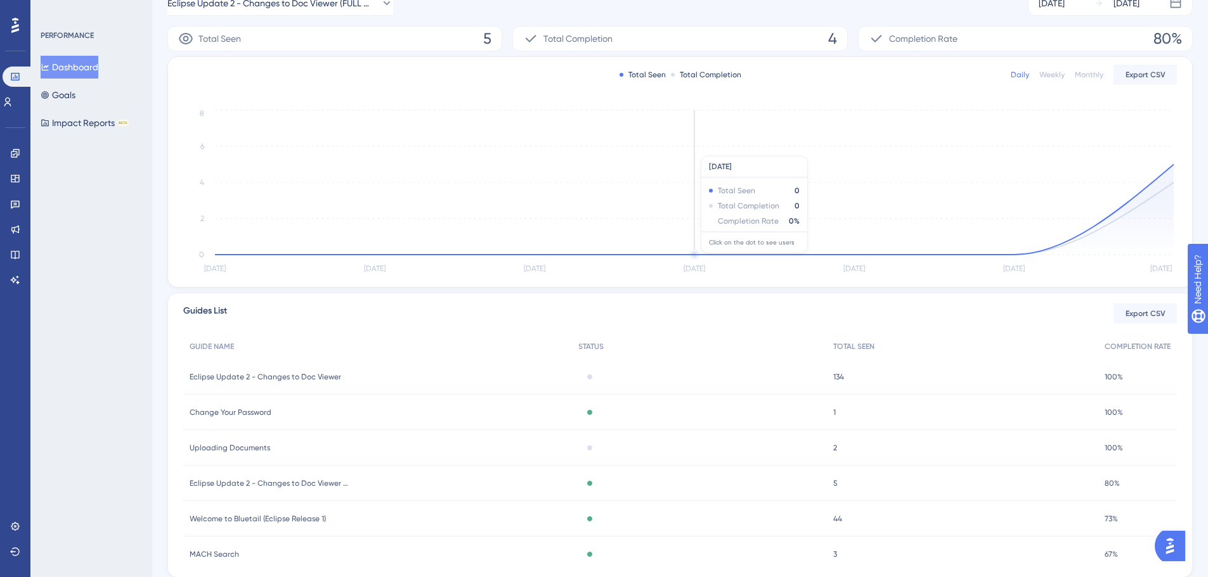
scroll to position [180, 0]
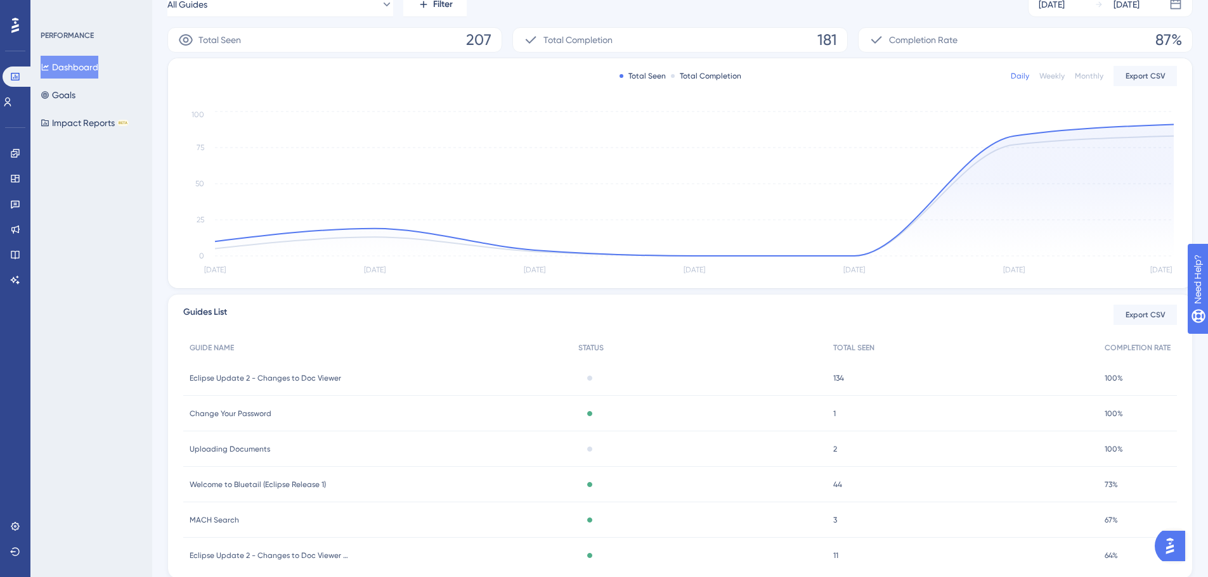
scroll to position [180, 0]
